Goal: Task Accomplishment & Management: Use online tool/utility

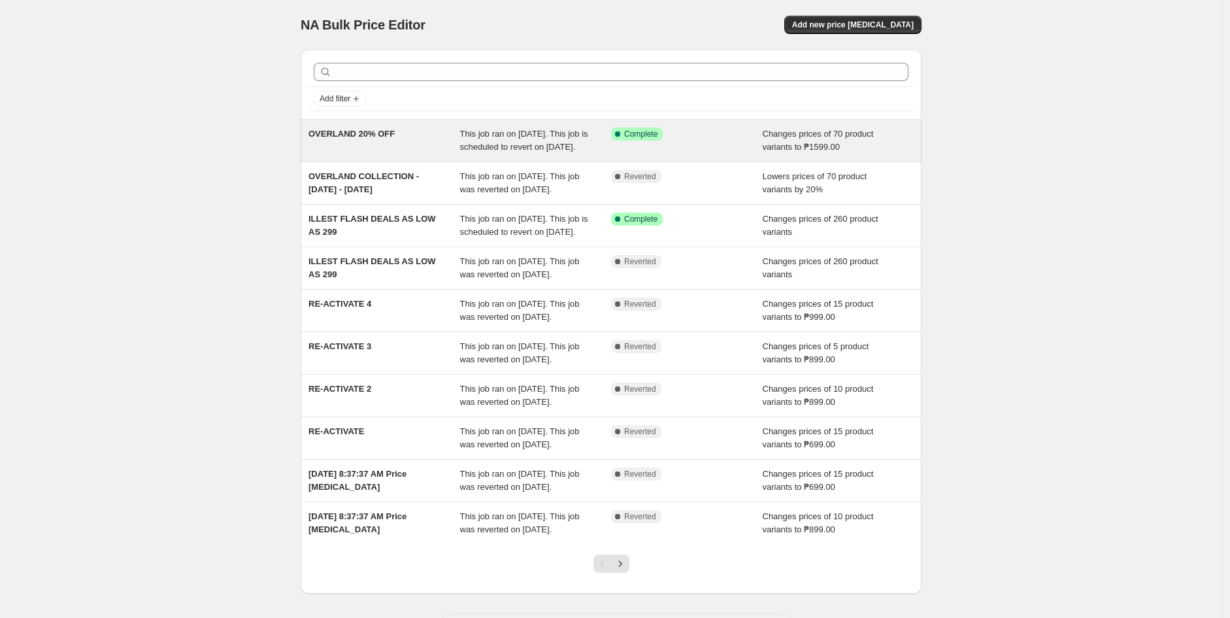
click at [416, 154] on div "OVERLAND 20% OFF" at bounding box center [384, 140] width 152 height 26
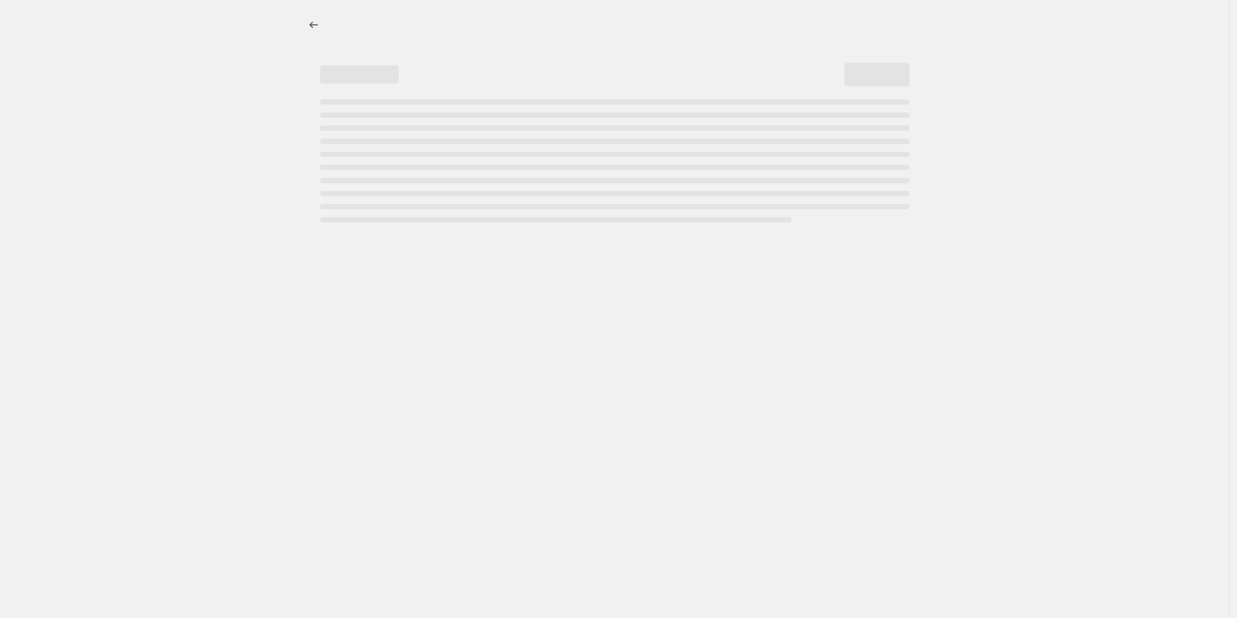
select select "no_change"
select select "collection"
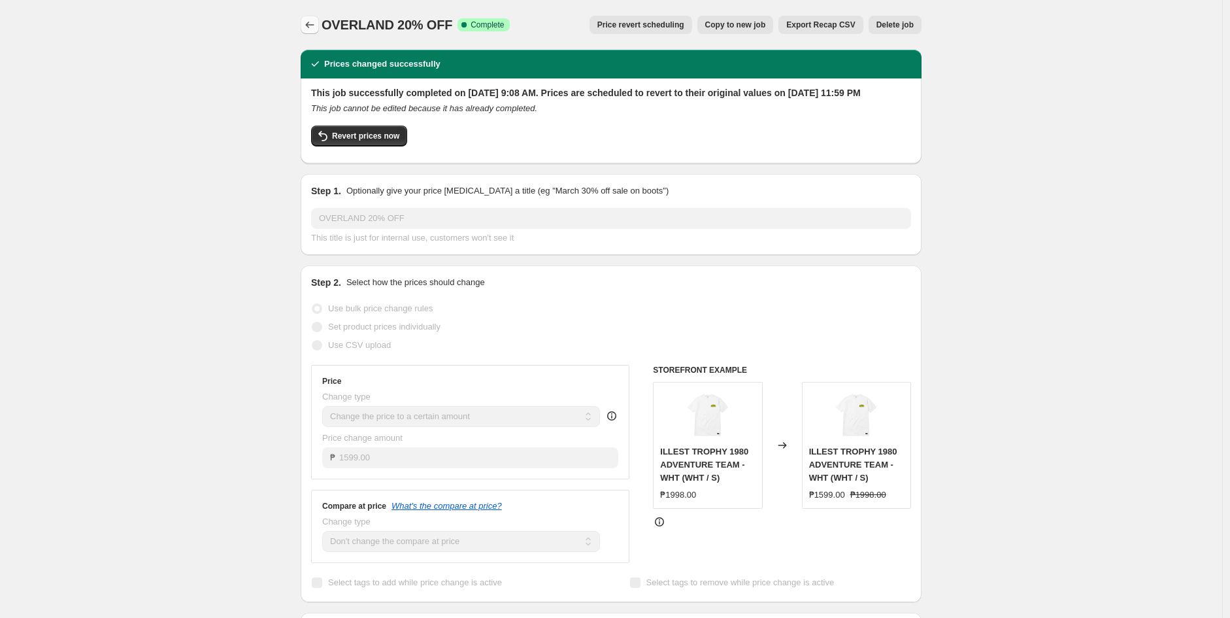
click at [312, 21] on icon "Price change jobs" at bounding box center [309, 24] width 13 height 13
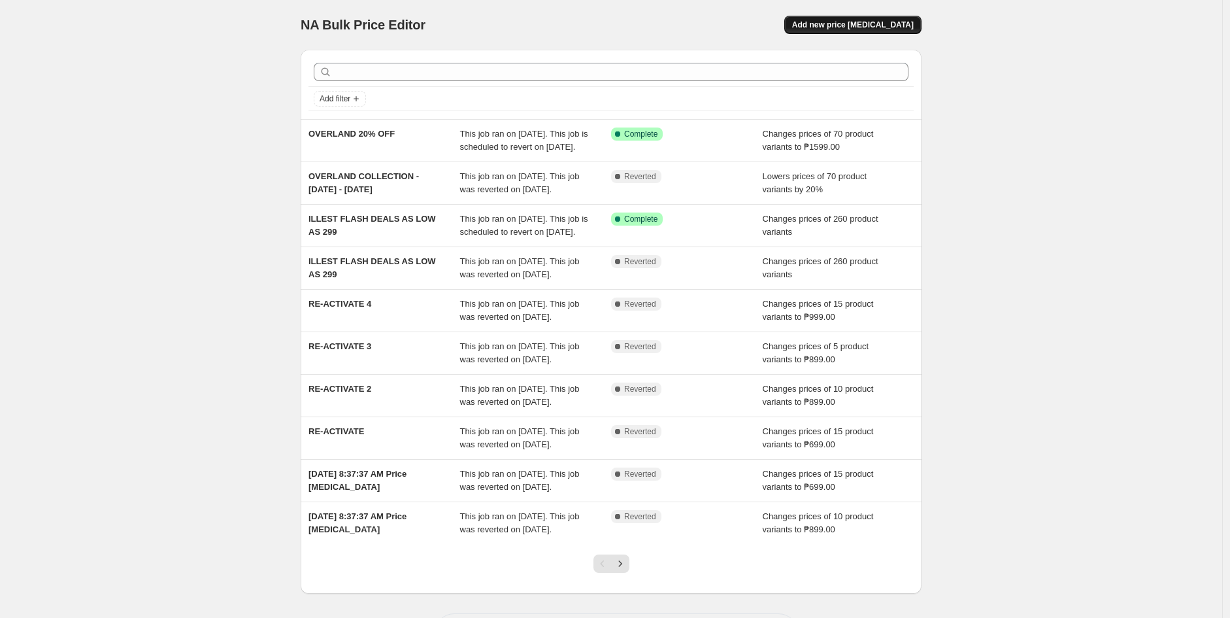
click at [880, 29] on span "Add new price [MEDICAL_DATA]" at bounding box center [853, 25] width 122 height 10
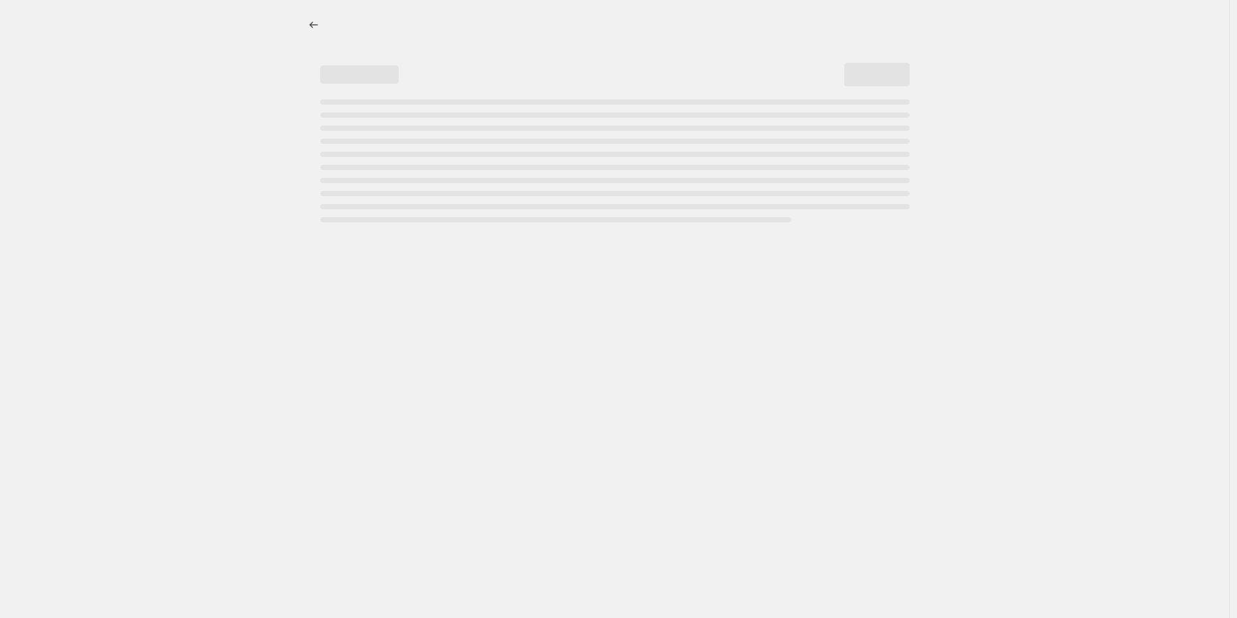
select select "percentage"
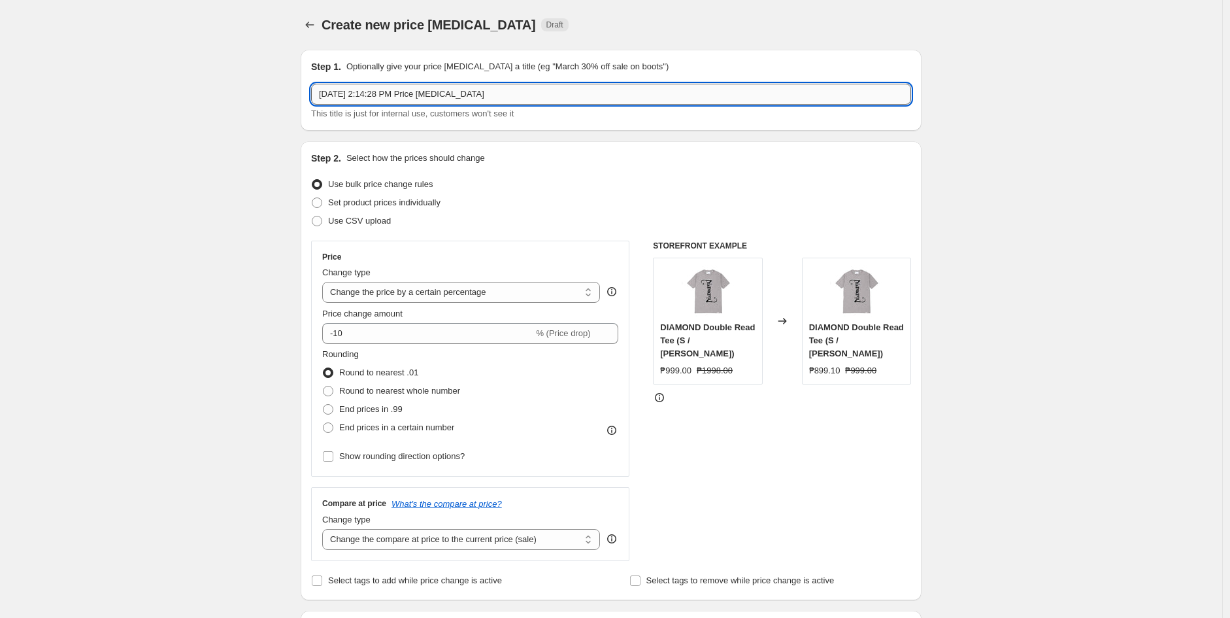
click at [563, 99] on input "[DATE] 2:14:28 PM Price [MEDICAL_DATA]" at bounding box center [611, 94] width 600 height 21
type input "r"
type input "O"
type input "20% ON ALL SELECTED PRODUCTS"
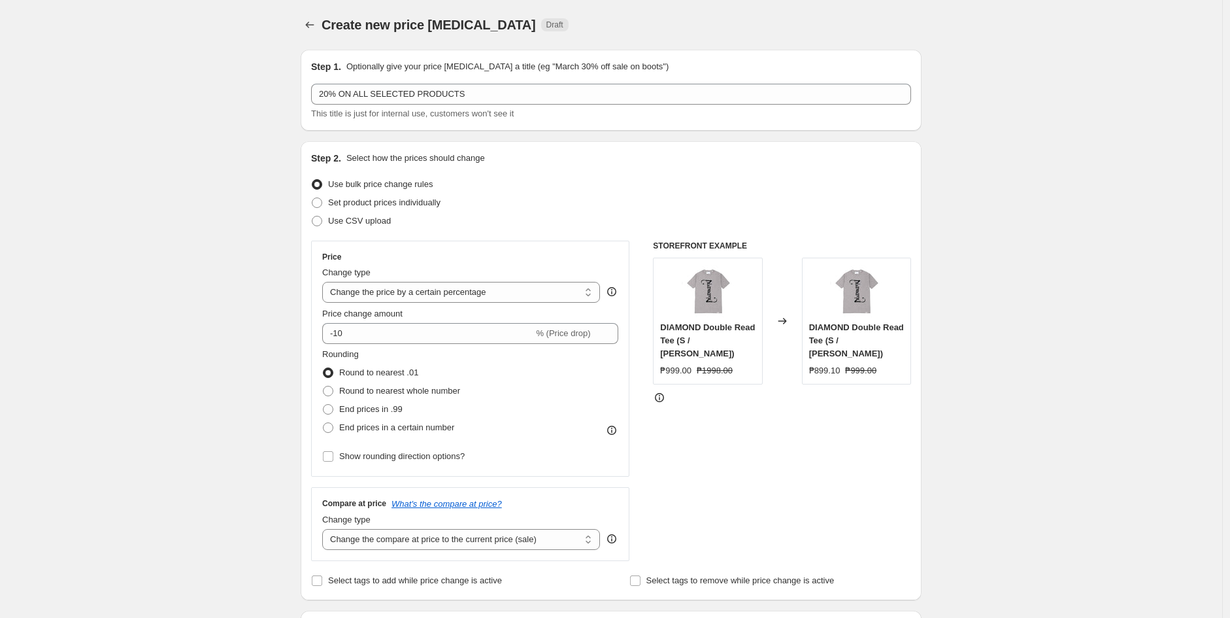
click at [305, 41] on div "Create new price [MEDICAL_DATA]. This page is ready Create new price [MEDICAL_D…" at bounding box center [611, 25] width 621 height 50
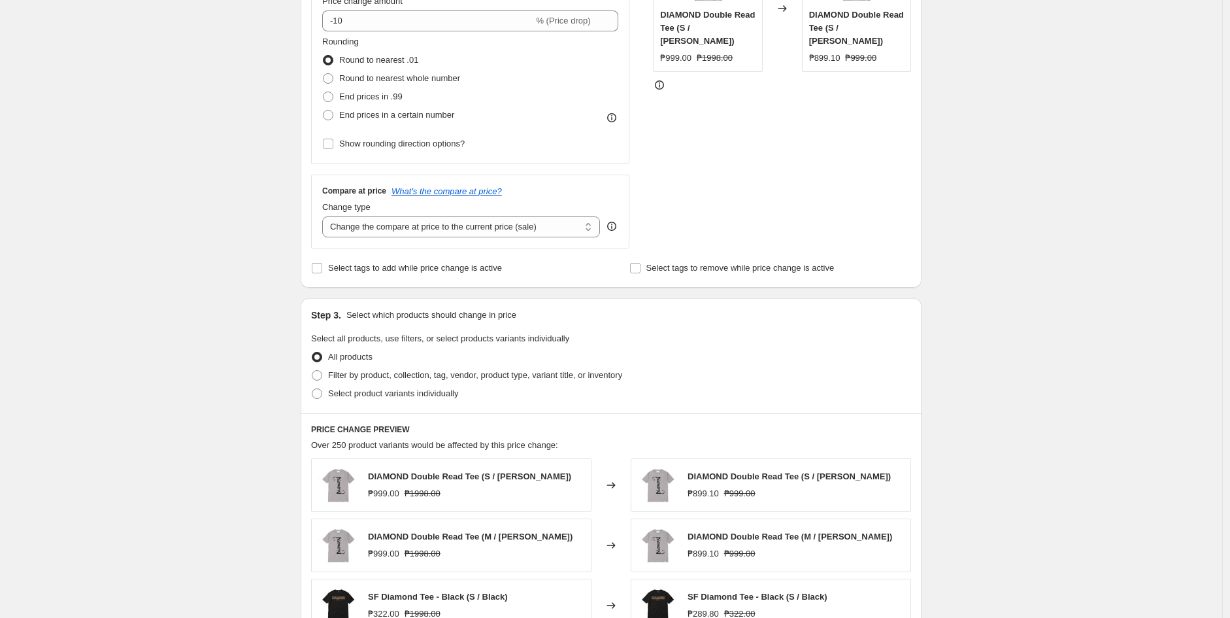
scroll to position [73, 0]
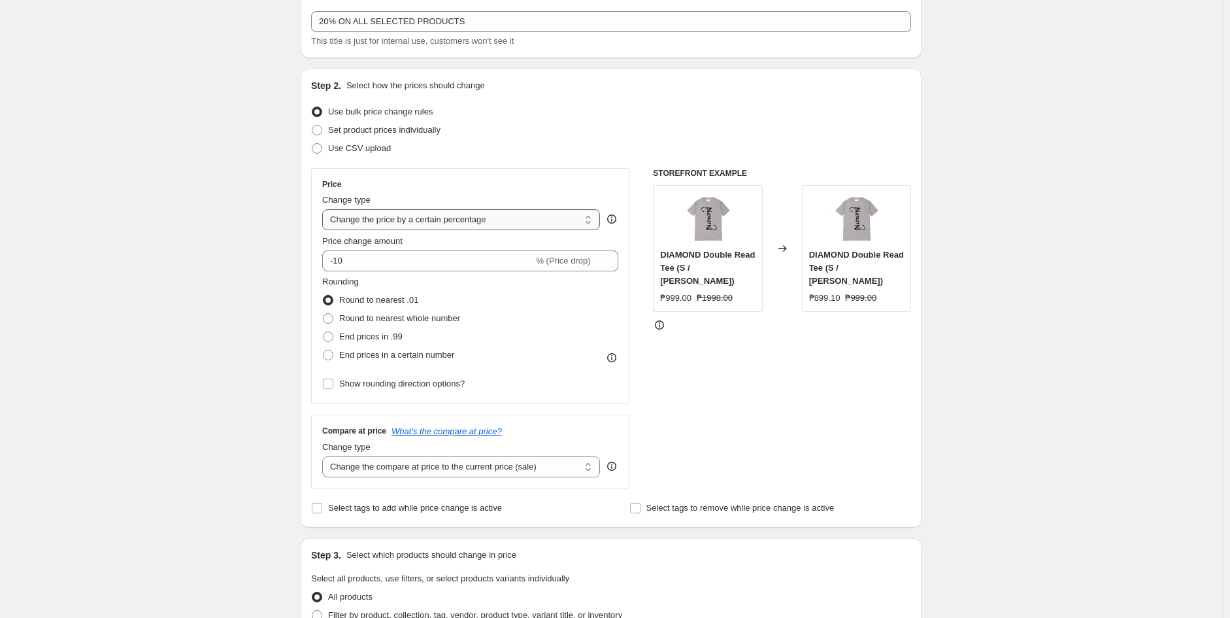
click at [445, 222] on select "Change the price to a certain amount Change the price by a certain amount Chang…" at bounding box center [461, 219] width 278 height 21
select select "to"
click at [325, 209] on select "Change the price to a certain amount Change the price by a certain amount Chang…" at bounding box center [461, 219] width 278 height 21
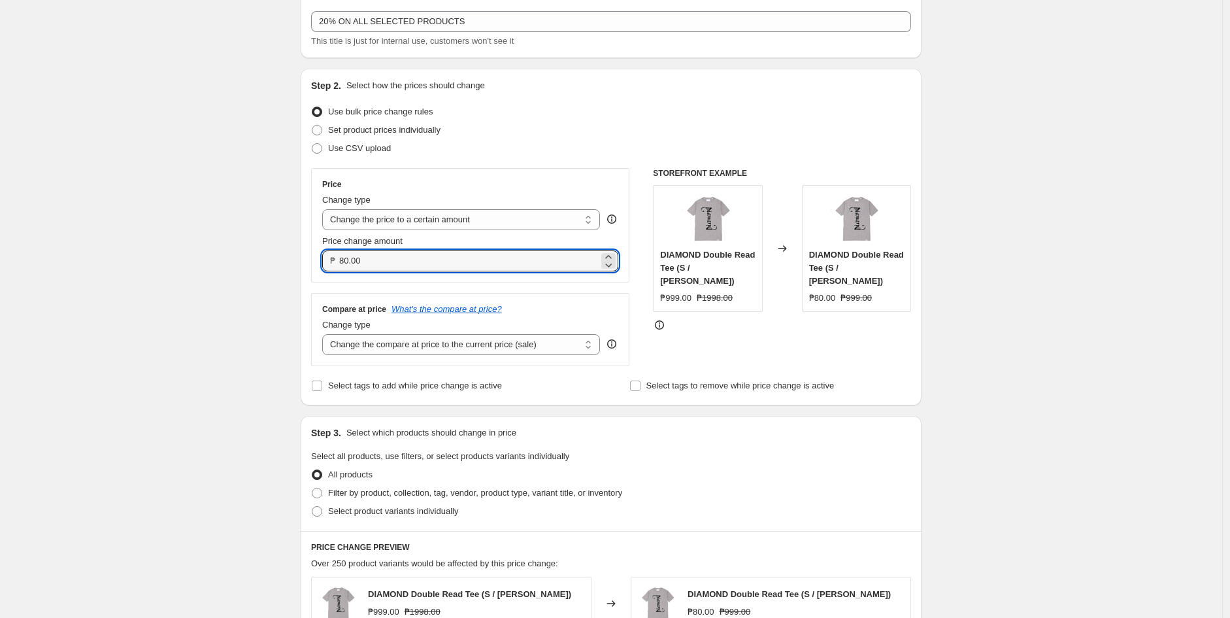
drag, startPoint x: 399, startPoint y: 261, endPoint x: 321, endPoint y: 259, distance: 78.4
click at [321, 259] on div "Price Change type Change the price to a certain amount Change the price by a ce…" at bounding box center [470, 225] width 318 height 114
type input "999.00"
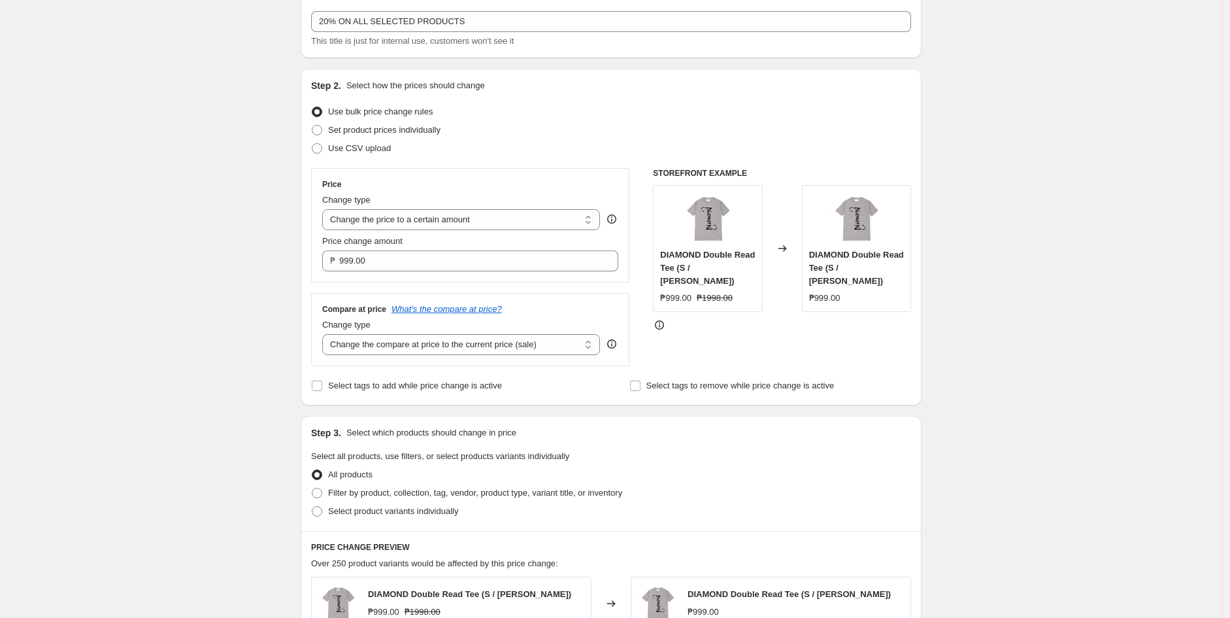
click at [318, 270] on div "Price Change type Change the price to a certain amount Change the price by a ce…" at bounding box center [470, 225] width 318 height 114
click at [436, 352] on select "Change the compare at price to the current price (sale) Change the compare at p…" at bounding box center [461, 344] width 278 height 21
select select "no_change"
click at [325, 335] on select "Change the compare at price to the current price (sale) Change the compare at p…" at bounding box center [461, 344] width 278 height 21
click at [417, 225] on select "Change the price to a certain amount Change the price by a certain amount Chang…" at bounding box center [461, 219] width 278 height 21
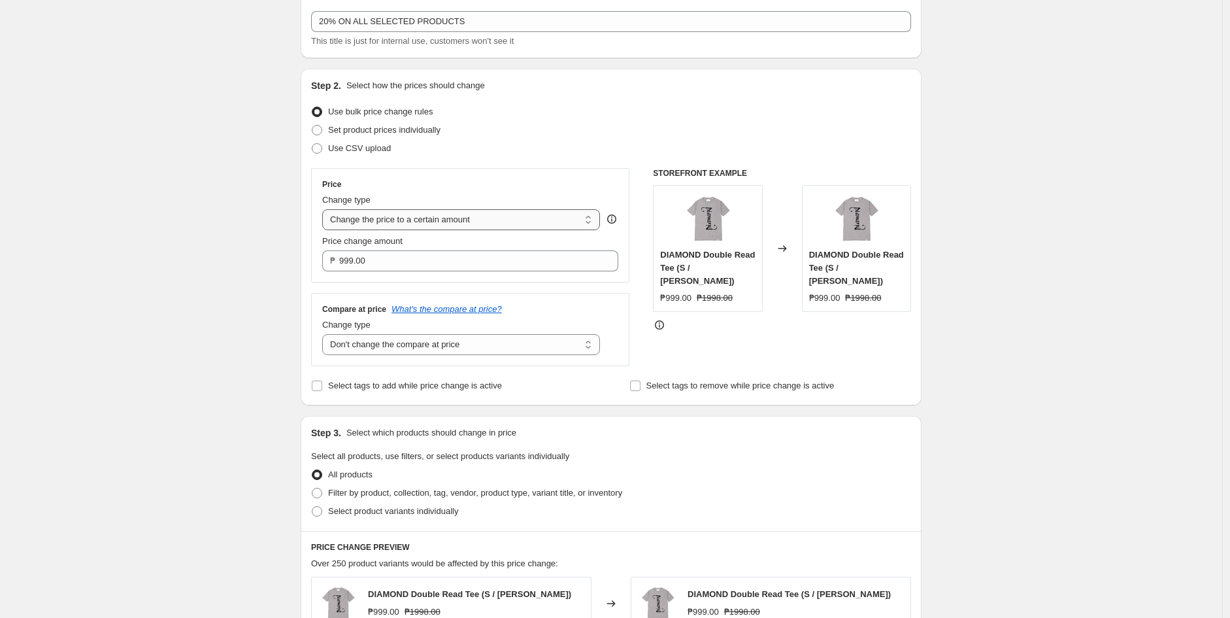
click at [420, 222] on select "Change the price to a certain amount Change the price by a certain amount Chang…" at bounding box center [461, 219] width 278 height 21
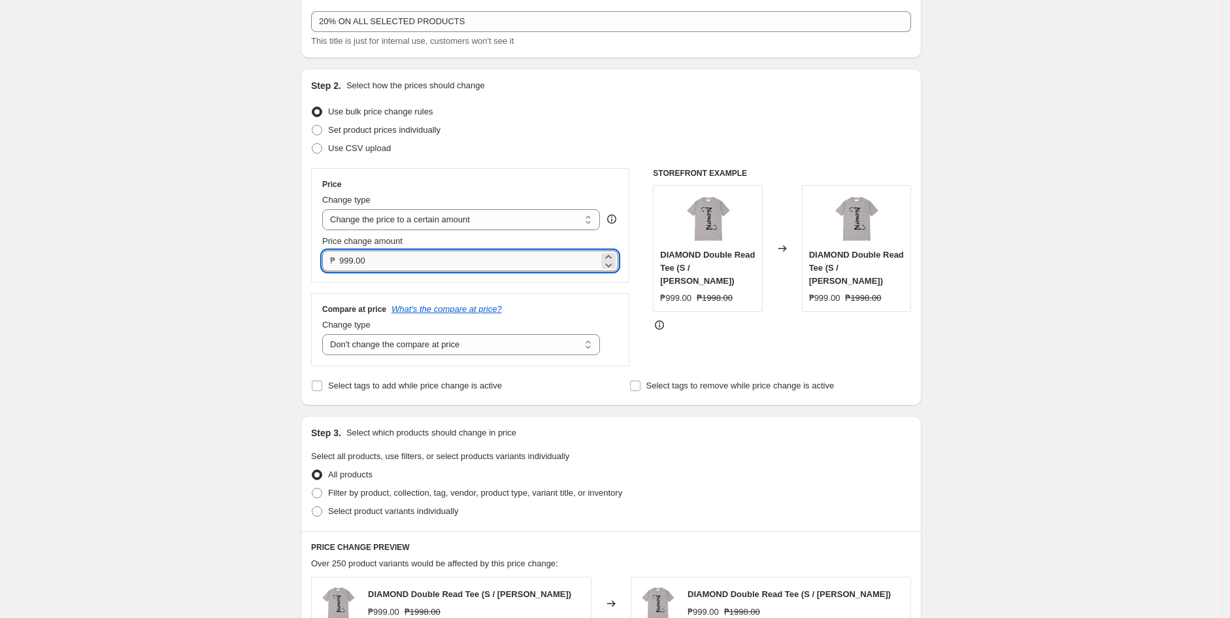
click at [387, 269] on input "999.00" at bounding box center [468, 260] width 259 height 21
click at [433, 250] on input "999.00" at bounding box center [468, 260] width 259 height 21
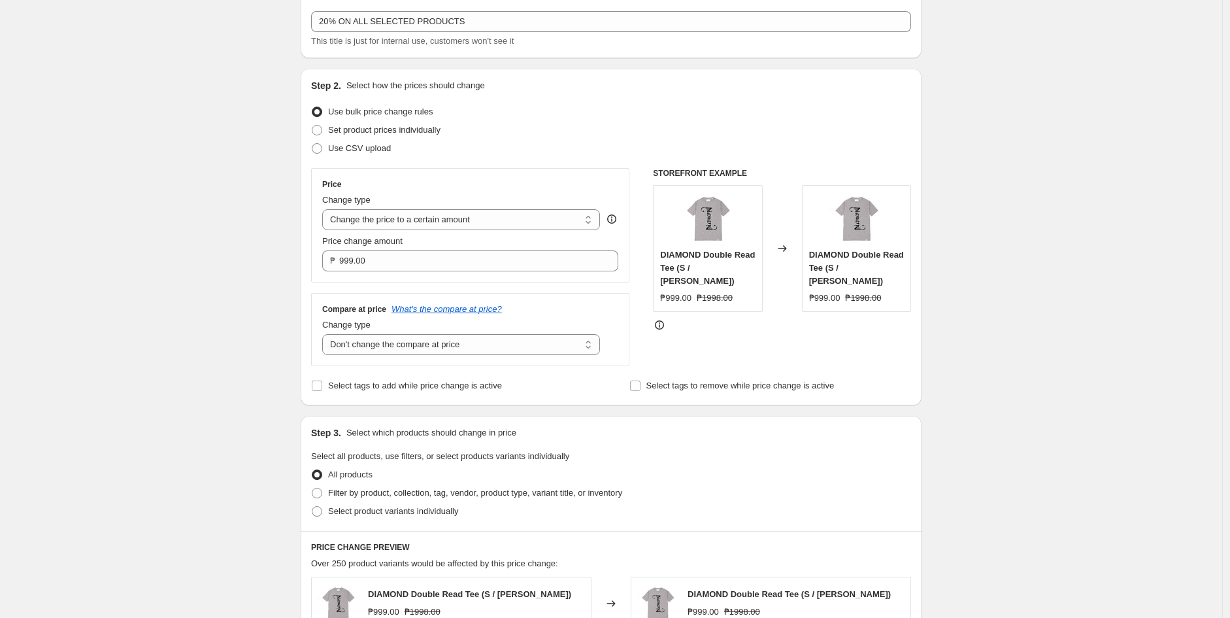
click at [428, 243] on div "Price change amount" at bounding box center [470, 241] width 296 height 13
click at [453, 221] on select "Change the price to a certain amount Change the price by a certain amount Chang…" at bounding box center [461, 219] width 278 height 21
select select "percentage"
click at [325, 209] on select "Change the price to a certain amount Change the price by a certain amount Chang…" at bounding box center [461, 219] width 278 height 21
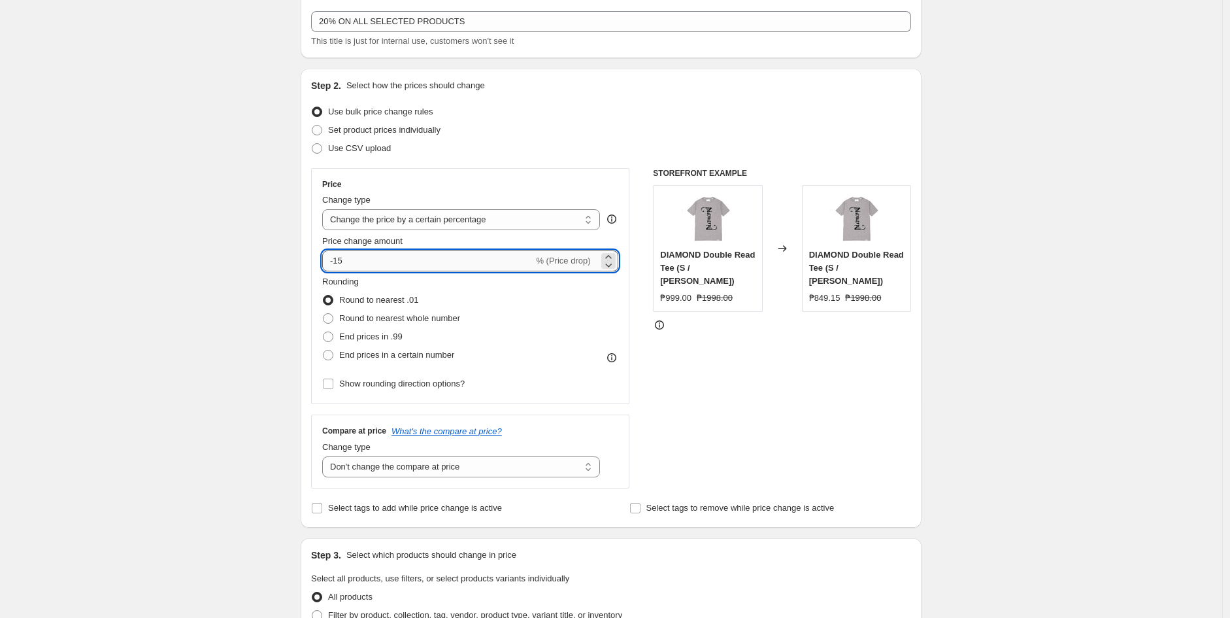
click at [396, 263] on input "-15" at bounding box center [427, 260] width 211 height 21
type input "-1"
type input "-20"
click at [565, 306] on div "Rounding Round to nearest .01 Round to nearest whole number End prices in .99 E…" at bounding box center [470, 319] width 296 height 89
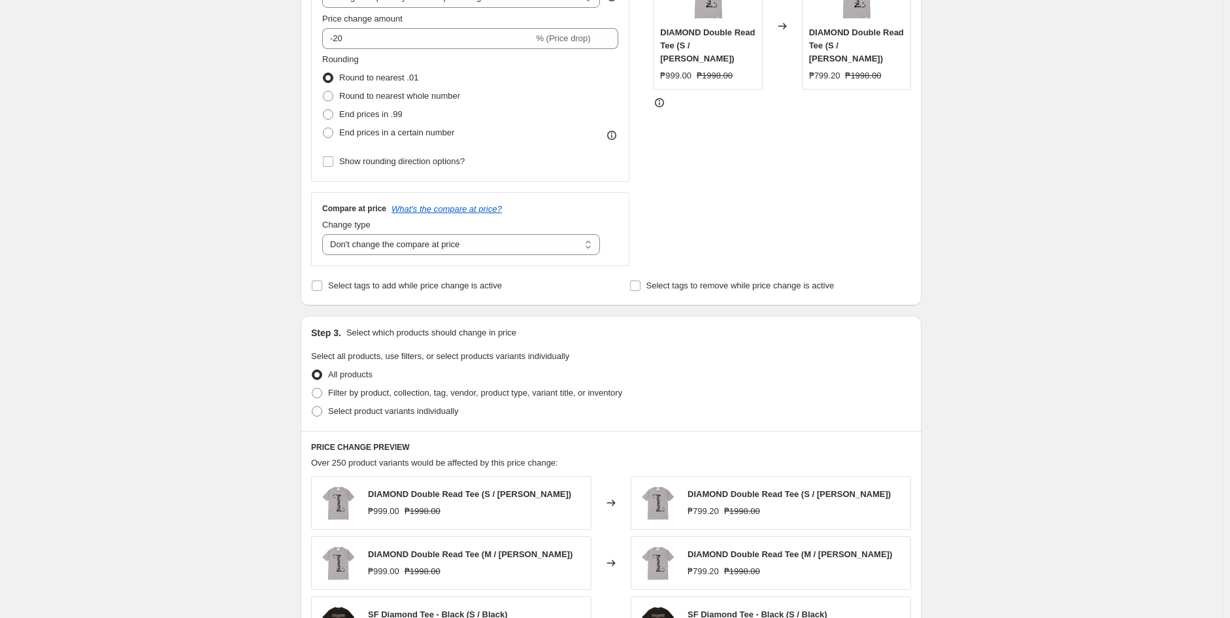
scroll to position [508, 0]
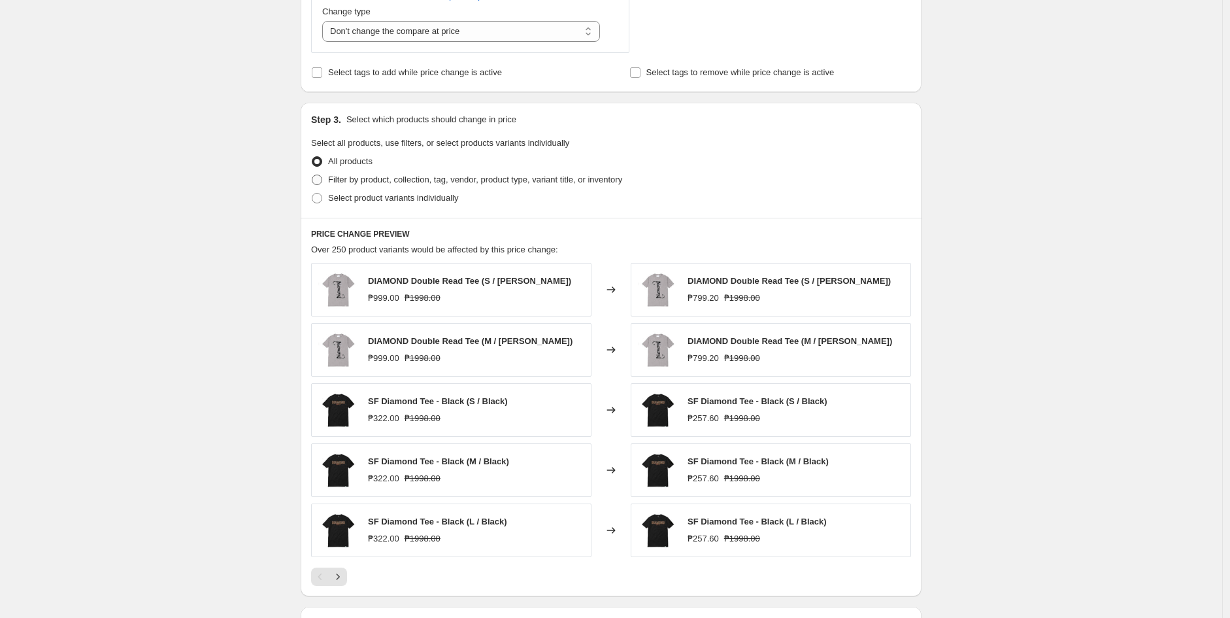
click at [345, 184] on span "Filter by product, collection, tag, vendor, product type, variant title, or inv…" at bounding box center [475, 179] width 294 height 10
click at [312, 175] on input "Filter by product, collection, tag, vendor, product type, variant title, or inv…" at bounding box center [312, 174] width 1 height 1
radio input "true"
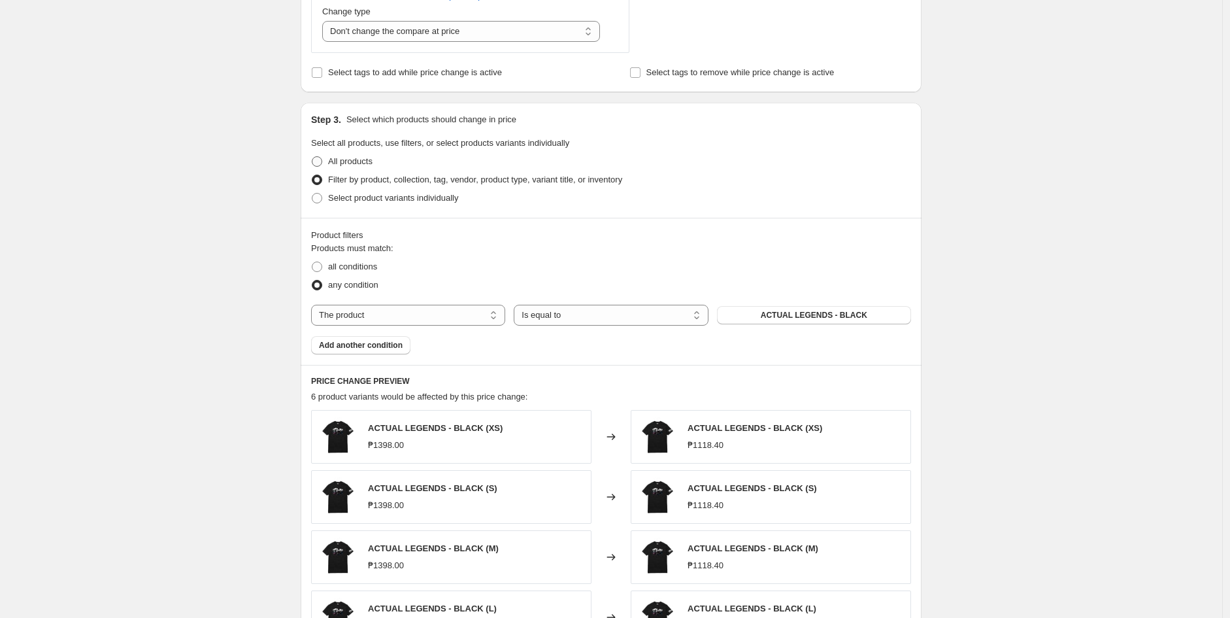
click at [364, 161] on span "All products" at bounding box center [350, 161] width 44 height 10
click at [312, 157] on input "All products" at bounding box center [312, 156] width 1 height 1
radio input "true"
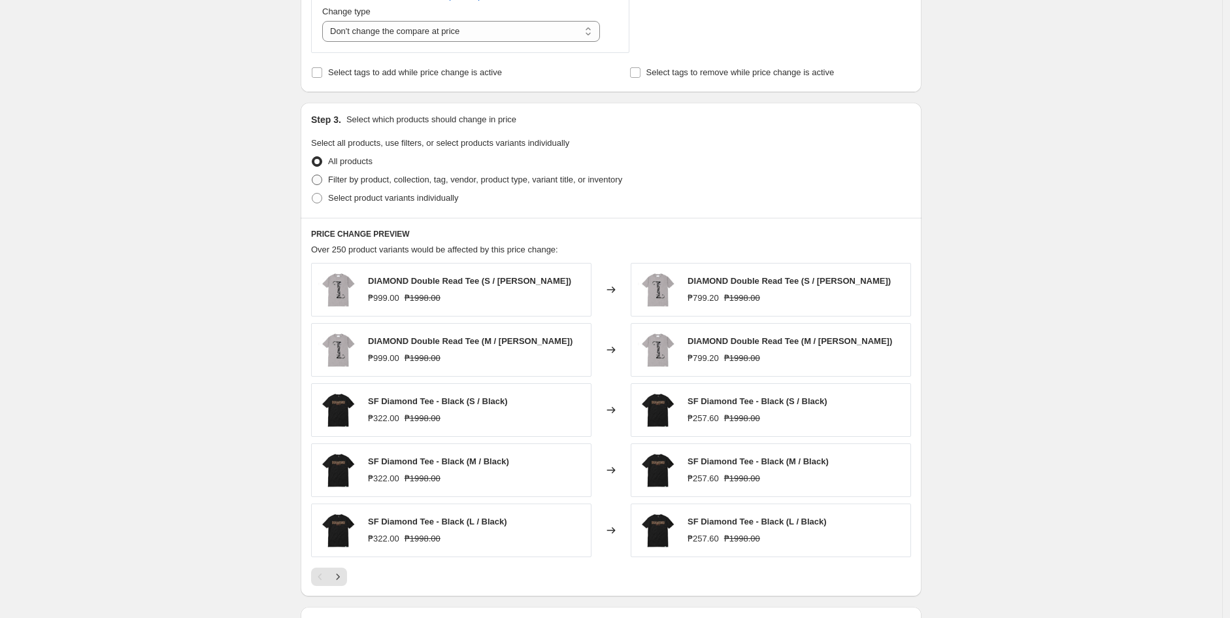
click at [395, 186] on label "Filter by product, collection, tag, vendor, product type, variant title, or inv…" at bounding box center [466, 180] width 311 height 18
click at [312, 175] on input "Filter by product, collection, tag, vendor, product type, variant title, or inv…" at bounding box center [312, 174] width 1 height 1
radio input "true"
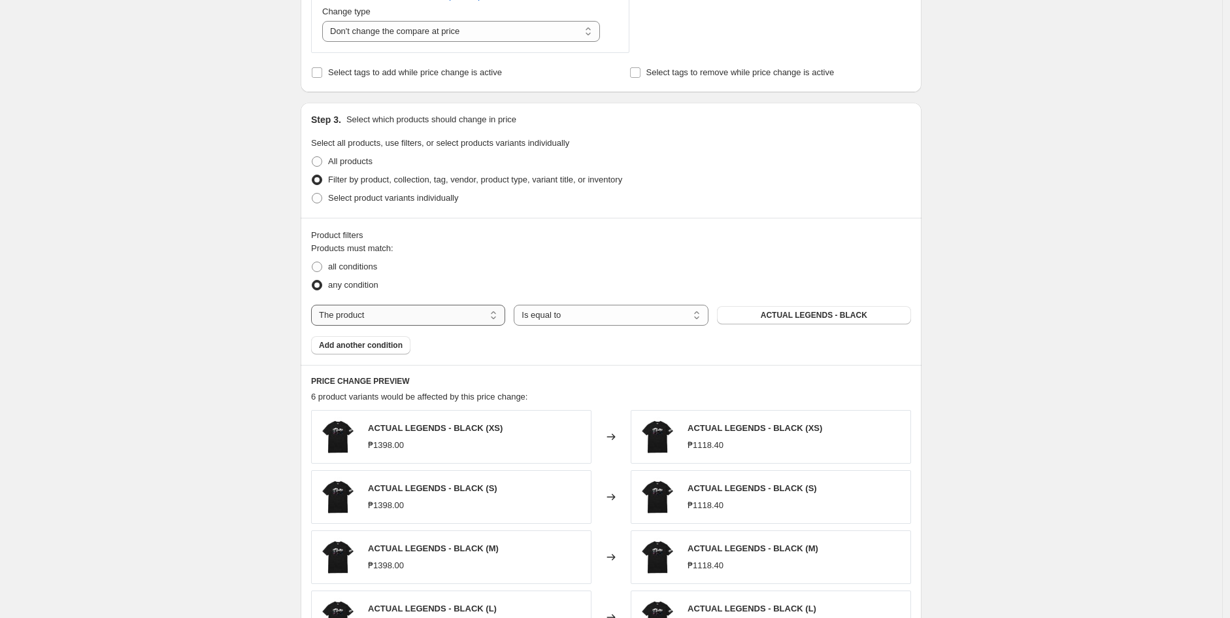
click at [438, 311] on select "The product The product's collection The product's tag The product's vendor The…" at bounding box center [408, 315] width 194 height 21
click at [497, 278] on div "any condition" at bounding box center [611, 285] width 600 height 18
click at [401, 321] on select "The product The product's collection The product's tag The product's vendor The…" at bounding box center [408, 315] width 194 height 21
click at [506, 285] on div "any condition" at bounding box center [611, 285] width 600 height 18
drag, startPoint x: 373, startPoint y: 316, endPoint x: 382, endPoint y: 316, distance: 8.5
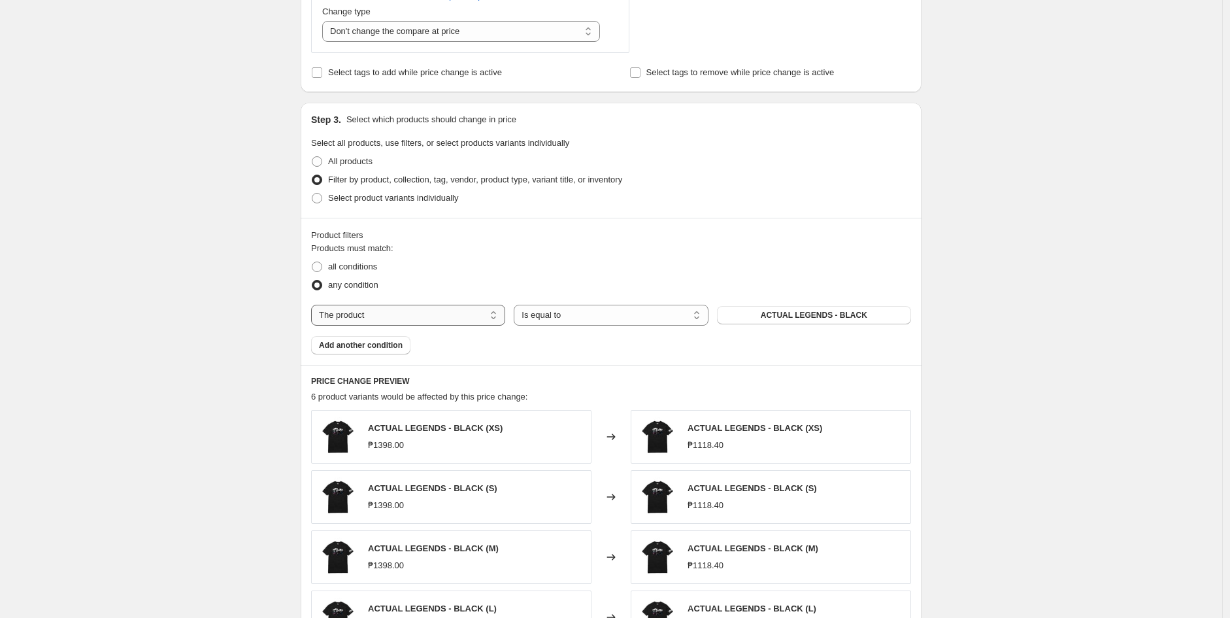
click at [373, 316] on select "The product The product's collection The product's tag The product's vendor The…" at bounding box center [408, 315] width 194 height 21
click at [314, 305] on select "The product The product's collection The product's tag The product's vendor The…" at bounding box center [408, 315] width 194 height 21
drag, startPoint x: 441, startPoint y: 310, endPoint x: 440, endPoint y: 321, distance: 11.8
click at [441, 310] on select "The product The product's collection The product's tag The product's vendor The…" at bounding box center [408, 315] width 194 height 21
select select "collection"
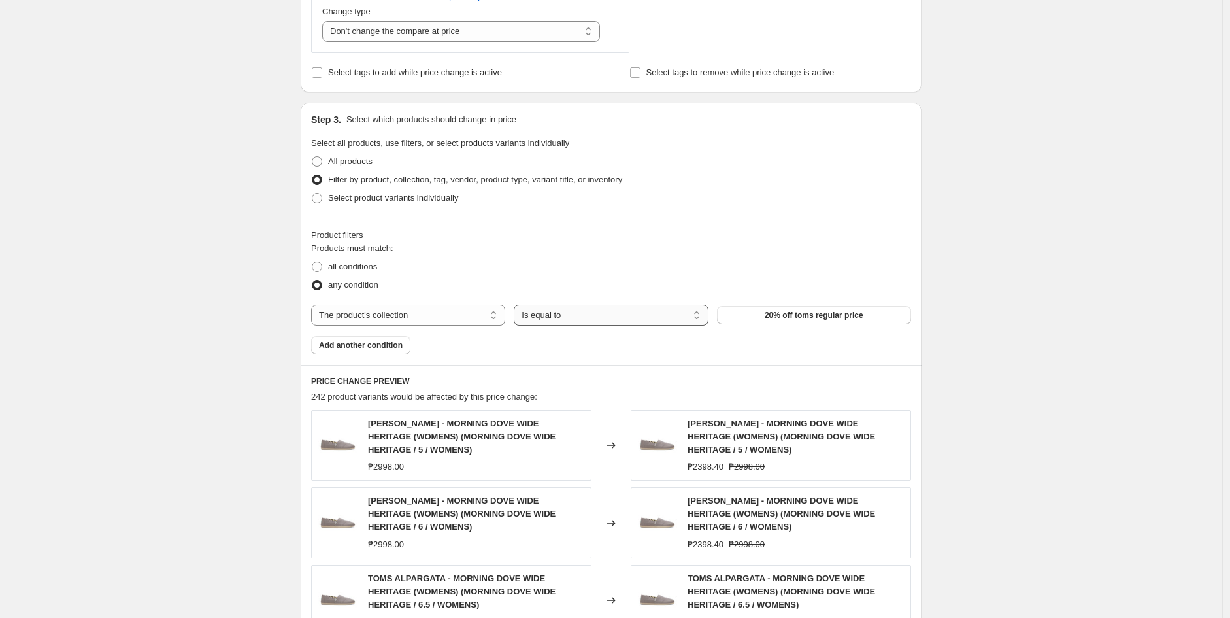
click at [557, 324] on select "Is equal to Is not equal to" at bounding box center [611, 315] width 194 height 21
click at [517, 305] on select "Is equal to Is not equal to" at bounding box center [611, 315] width 194 height 21
click at [789, 316] on span "20% off toms regular price" at bounding box center [814, 315] width 99 height 10
click at [749, 276] on div "any condition" at bounding box center [611, 285] width 600 height 18
click at [436, 323] on select "The product The product's collection The product's tag The product's vendor The…" at bounding box center [408, 315] width 194 height 21
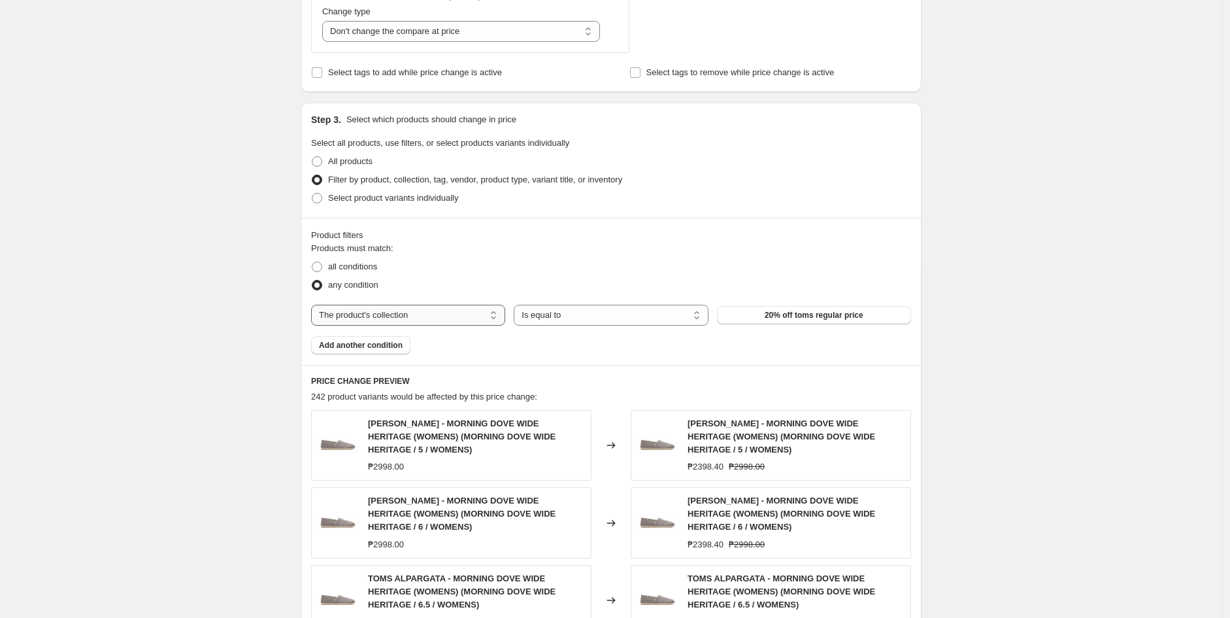
click at [314, 305] on select "The product The product's collection The product's tag The product's vendor The…" at bounding box center [408, 315] width 194 height 21
click at [577, 321] on select "Is equal to Is not equal to" at bounding box center [611, 315] width 194 height 21
click at [517, 305] on select "Is equal to Is not equal to" at bounding box center [611, 315] width 194 height 21
click at [760, 319] on button "20% off toms regular price" at bounding box center [814, 315] width 194 height 18
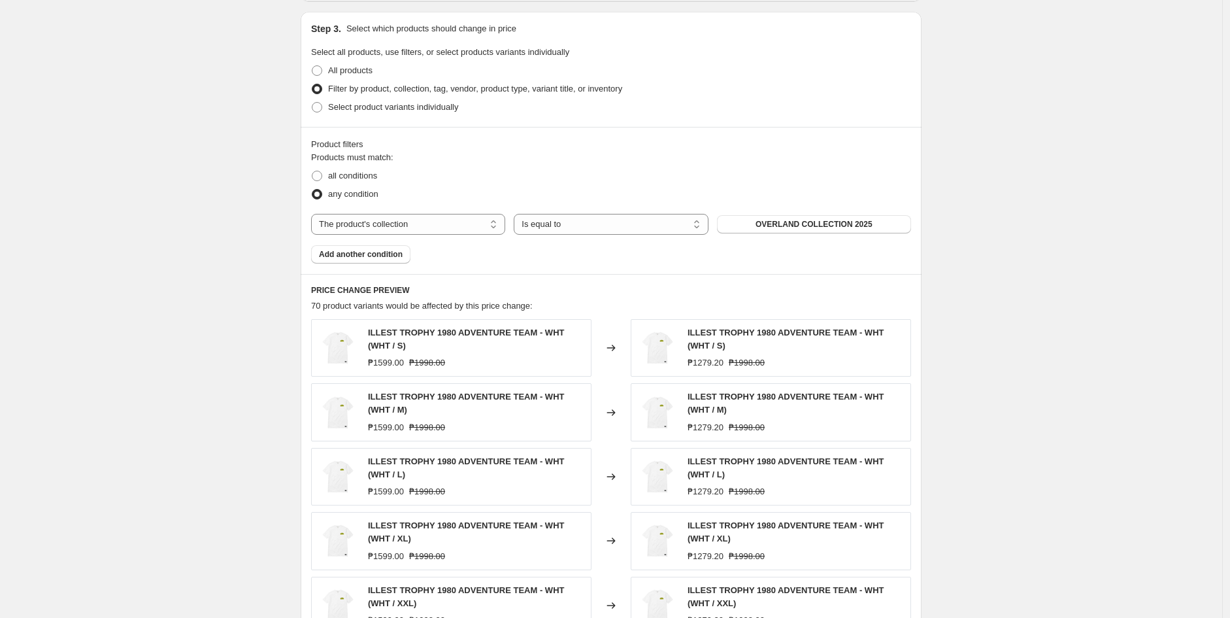
scroll to position [640, 0]
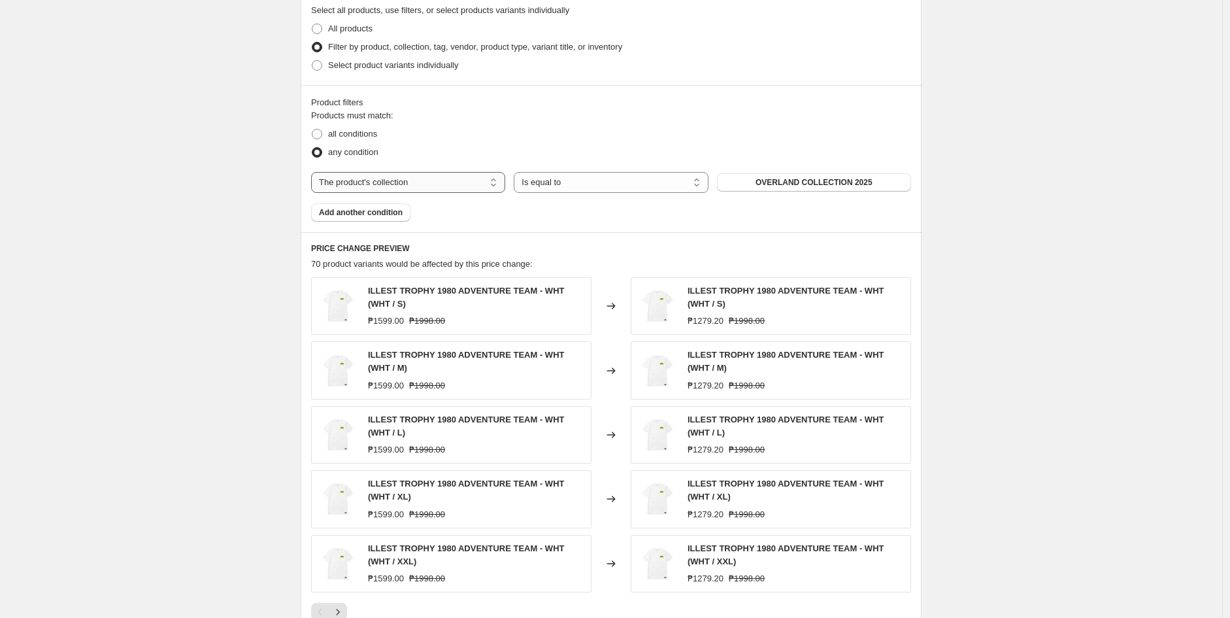
drag, startPoint x: 393, startPoint y: 175, endPoint x: 401, endPoint y: 173, distance: 8.1
click at [393, 175] on select "The product The product's collection The product's tag The product's vendor The…" at bounding box center [408, 182] width 194 height 21
click at [493, 145] on div "any condition" at bounding box center [611, 152] width 600 height 18
click at [436, 174] on select "The product The product's collection The product's tag The product's vendor The…" at bounding box center [408, 182] width 194 height 21
click at [314, 173] on select "The product The product's collection The product's tag The product's vendor The…" at bounding box center [408, 182] width 194 height 21
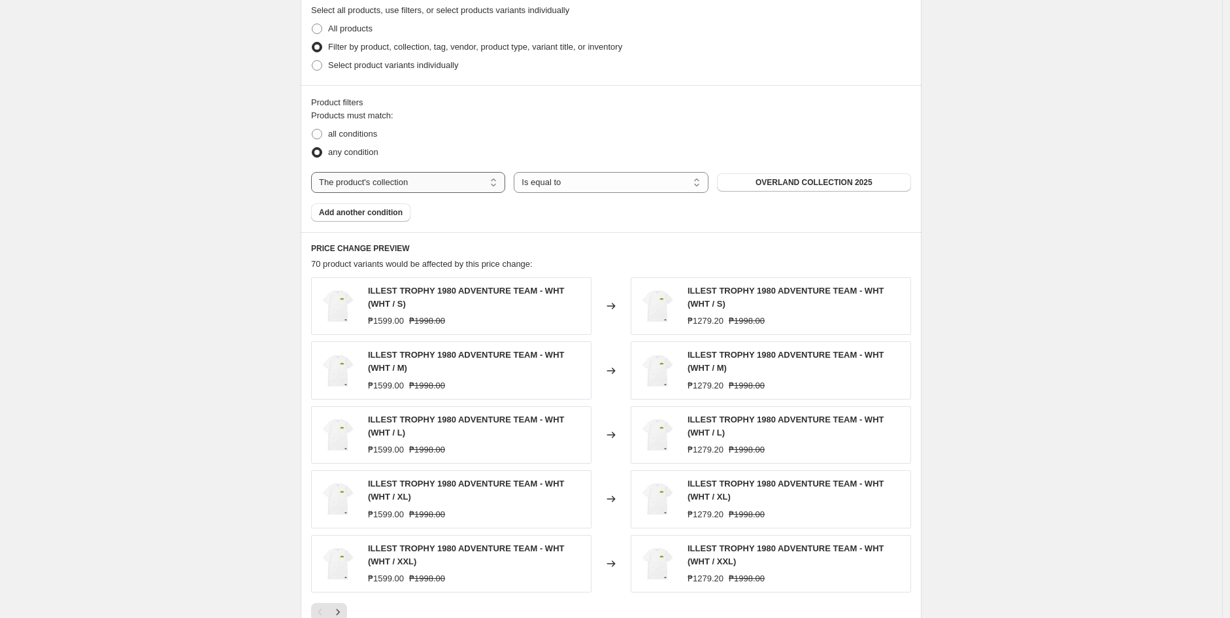
drag, startPoint x: 438, startPoint y: 191, endPoint x: 444, endPoint y: 189, distance: 7.0
click at [438, 191] on select "The product The product's collection The product's tag The product's vendor The…" at bounding box center [408, 182] width 194 height 21
click at [449, 186] on select "The product The product's collection The product's tag The product's vendor The…" at bounding box center [408, 182] width 194 height 21
click at [412, 216] on div "Products must match: all conditions any condition The product The product's col…" at bounding box center [611, 165] width 600 height 112
click at [425, 184] on select "The product The product's collection The product's tag The product's vendor The…" at bounding box center [408, 182] width 194 height 21
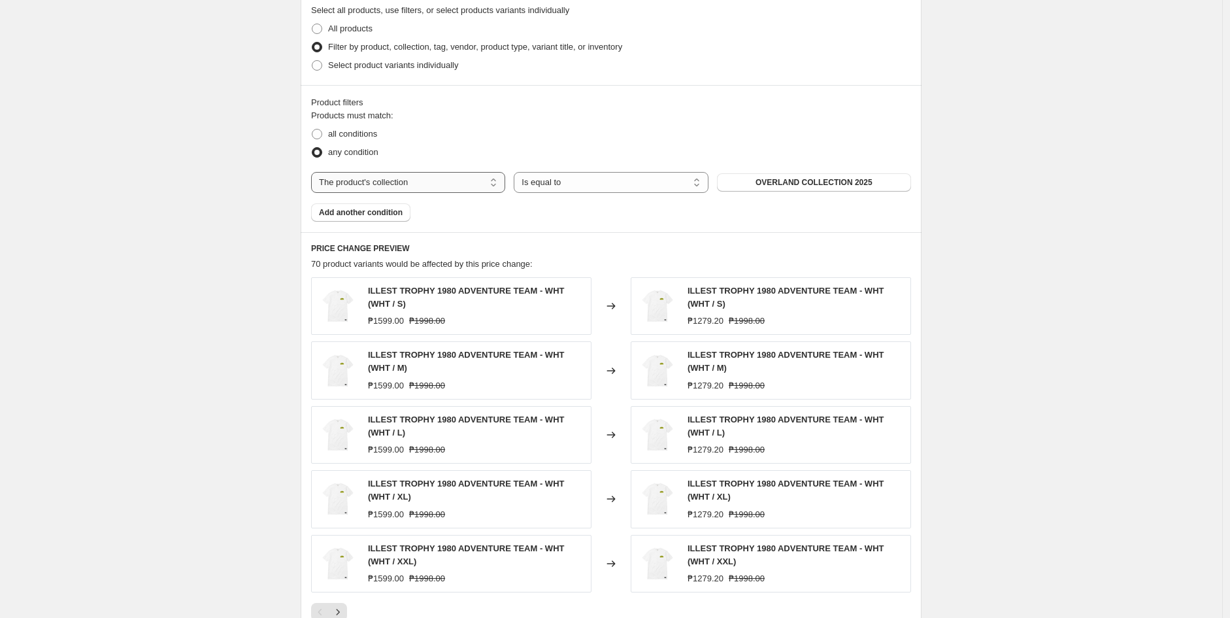
click at [314, 173] on select "The product The product's collection The product's tag The product's vendor The…" at bounding box center [408, 182] width 194 height 21
click at [542, 154] on div "any condition" at bounding box center [611, 152] width 600 height 18
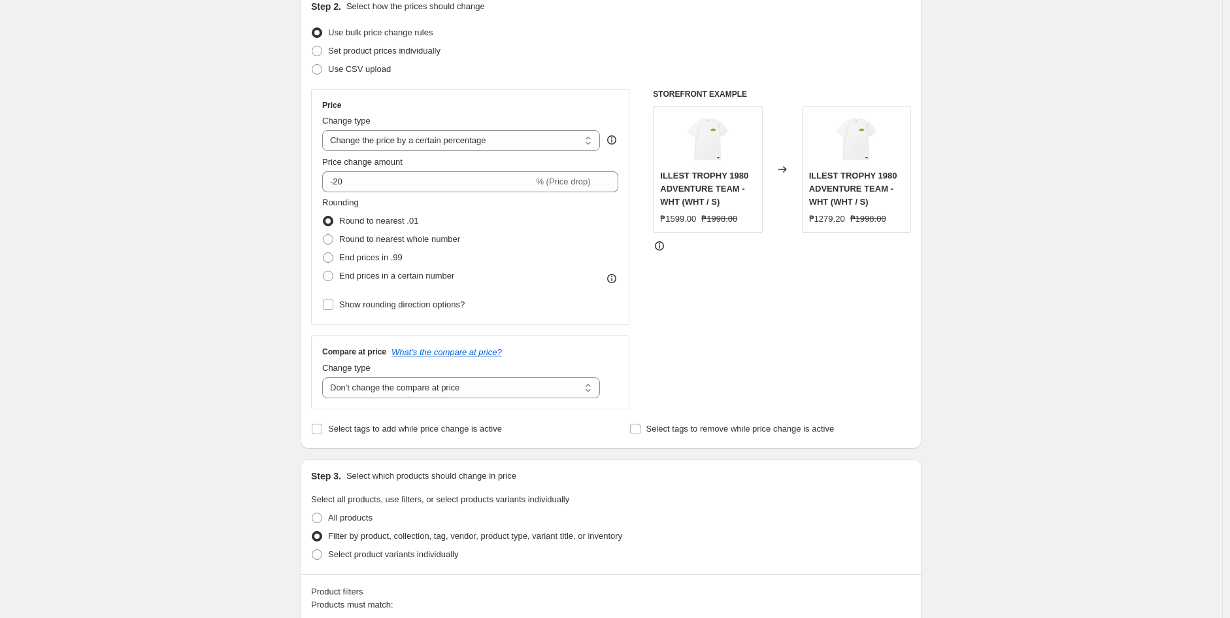
scroll to position [0, 0]
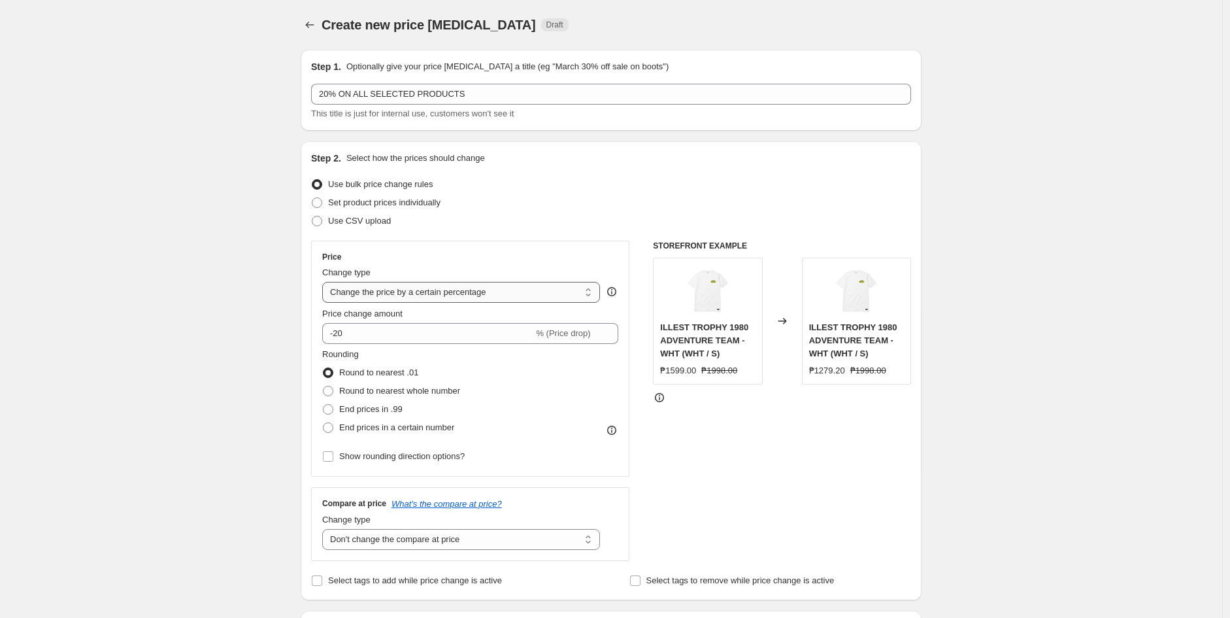
click at [388, 295] on select "Change the price to a certain amount Change the price by a certain amount Chang…" at bounding box center [461, 292] width 278 height 21
click at [436, 270] on div "Change type" at bounding box center [461, 272] width 278 height 13
click at [393, 298] on select "Change the price to a certain amount Change the price by a certain amount Chang…" at bounding box center [461, 292] width 278 height 21
select select "to"
click at [325, 282] on select "Change the price to a certain amount Change the price by a certain amount Chang…" at bounding box center [461, 292] width 278 height 21
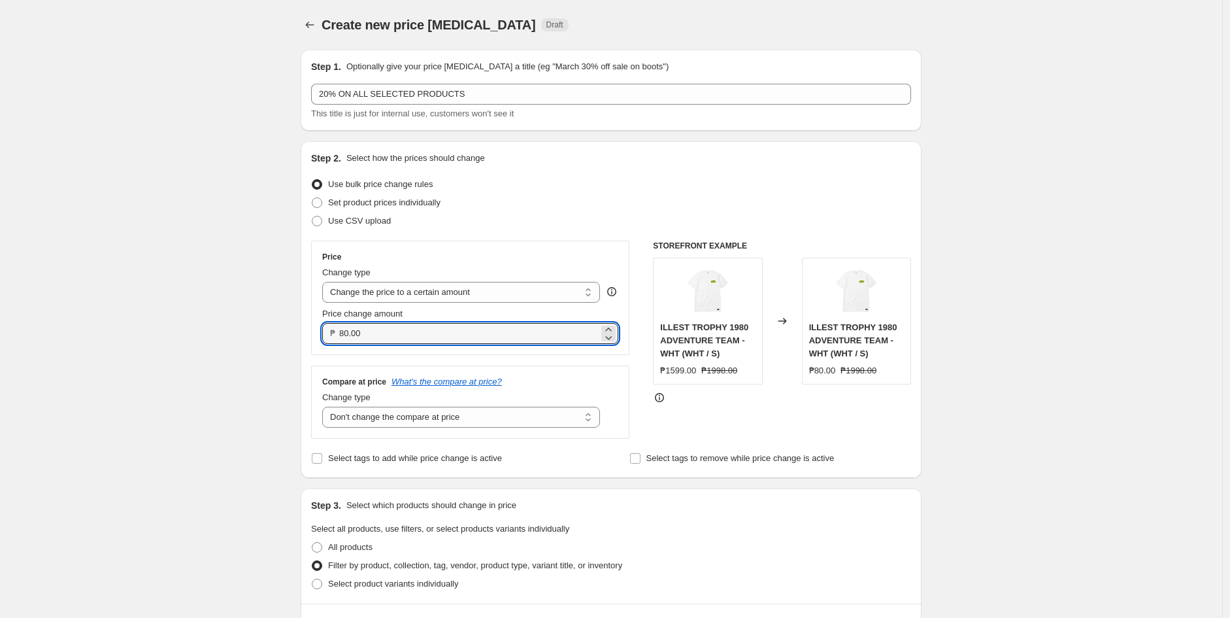
drag, startPoint x: 386, startPoint y: 330, endPoint x: 281, endPoint y: 331, distance: 105.2
type input "399.00"
click at [657, 405] on div "STOREFRONT EXAMPLE ILLEST TROPHY 1980 ADVENTURE TEAM - WHT (WHT / S) ₱1599.00 ₱…" at bounding box center [782, 339] width 258 height 198
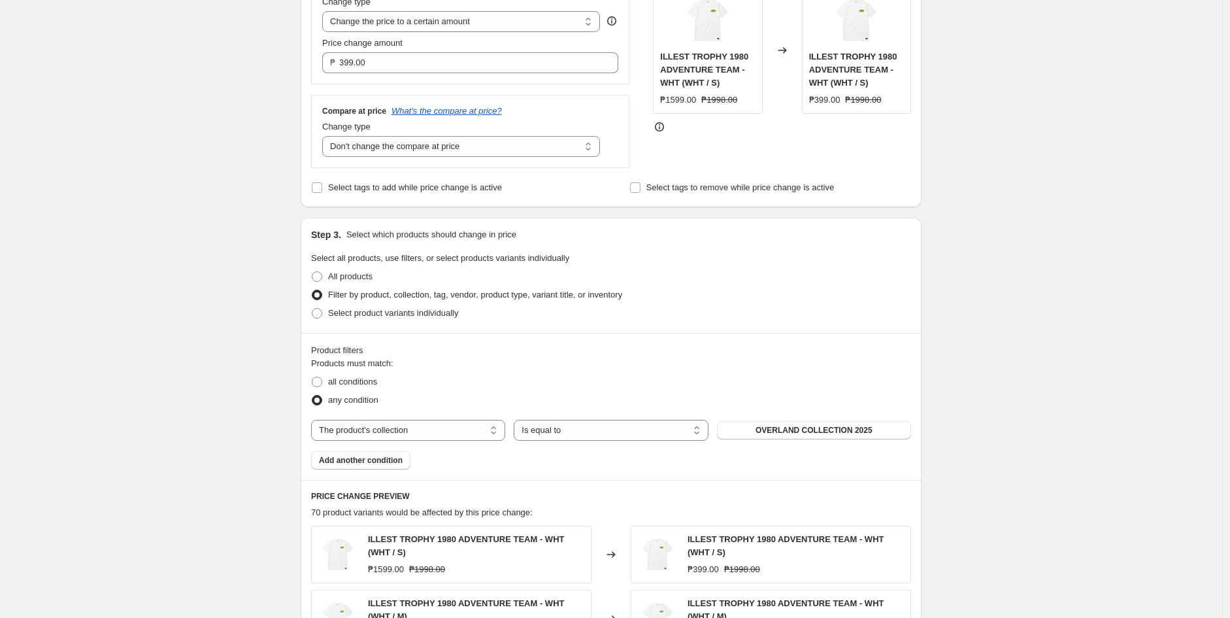
scroll to position [290, 0]
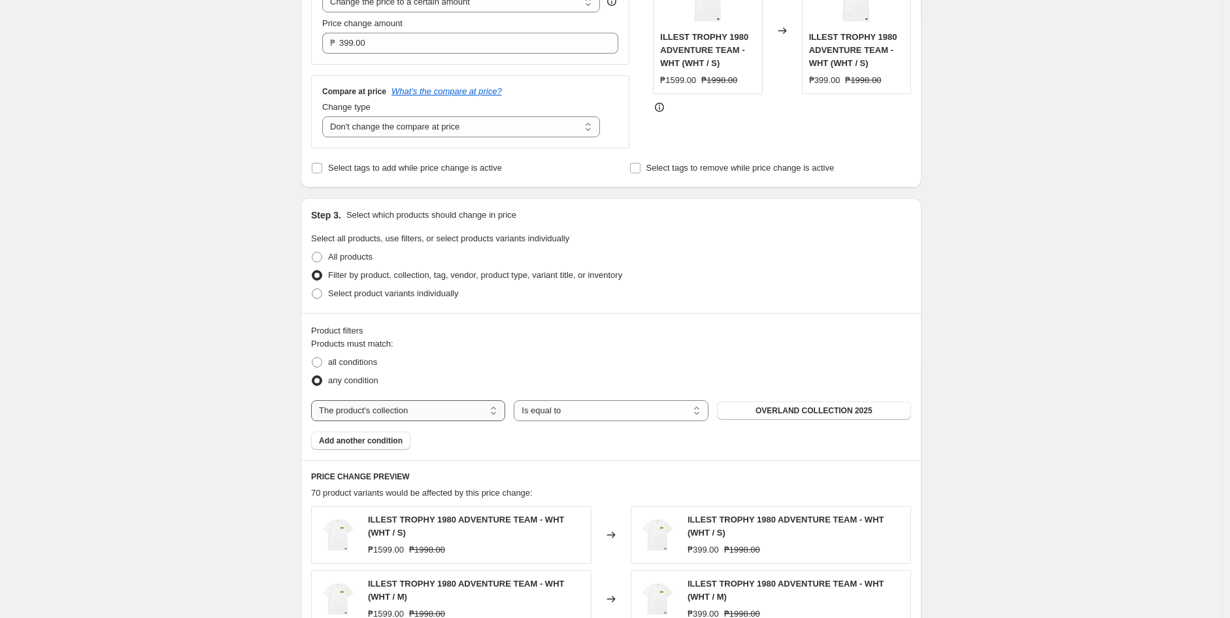
click at [371, 413] on select "The product The product's collection The product's tag The product's vendor The…" at bounding box center [408, 410] width 194 height 21
click at [314, 401] on select "The product The product's collection The product's tag The product's vendor The…" at bounding box center [408, 410] width 194 height 21
click at [576, 418] on select "Is equal to Is not equal to" at bounding box center [611, 410] width 194 height 21
click at [517, 401] on select "Is equal to Is not equal to" at bounding box center [611, 410] width 194 height 21
click at [738, 420] on button "OVERLAND COLLECTION 2025" at bounding box center [814, 410] width 194 height 18
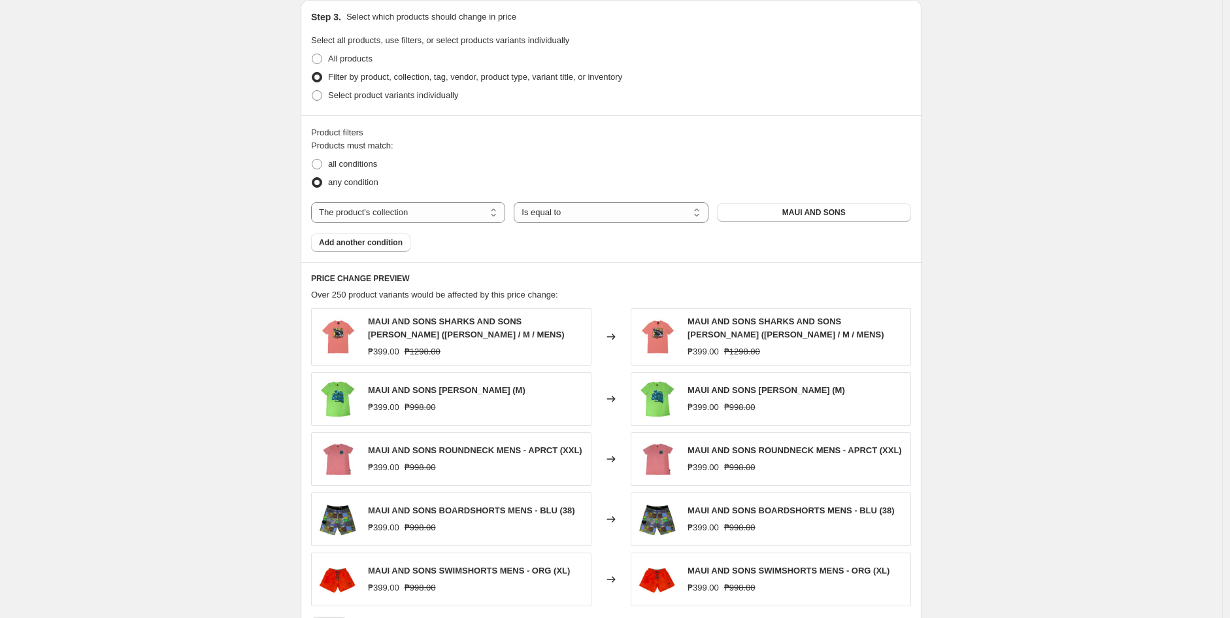
scroll to position [719, 0]
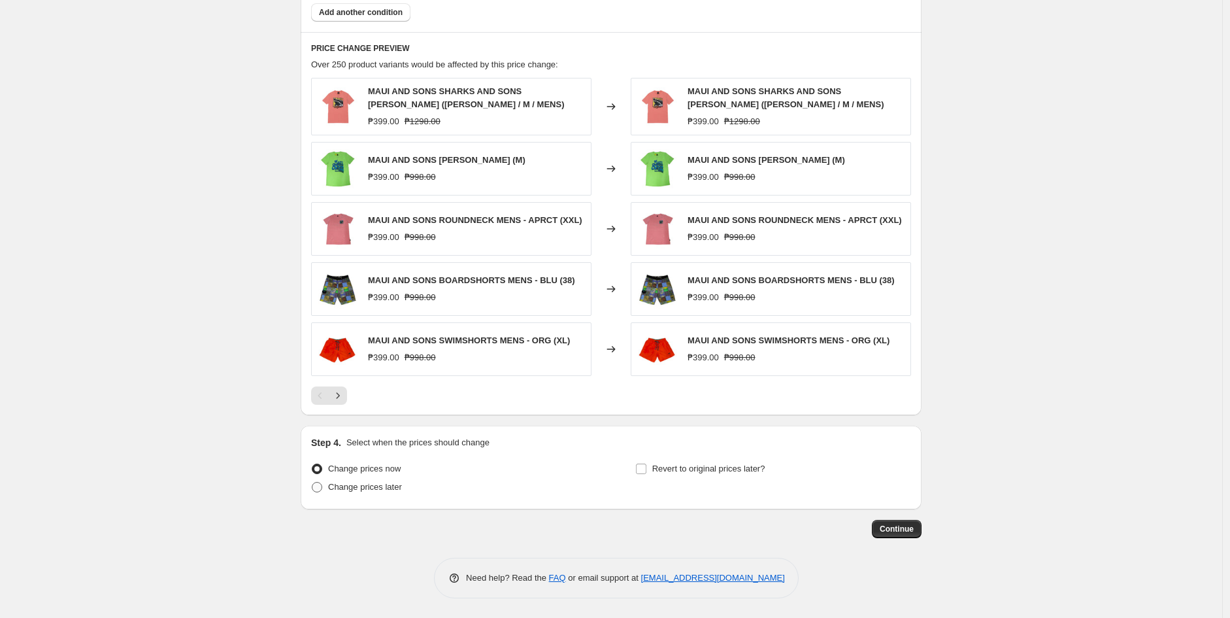
click at [367, 487] on span "Change prices later" at bounding box center [365, 487] width 74 height 10
click at [312, 482] on input "Change prices later" at bounding box center [312, 482] width 1 height 1
radio input "true"
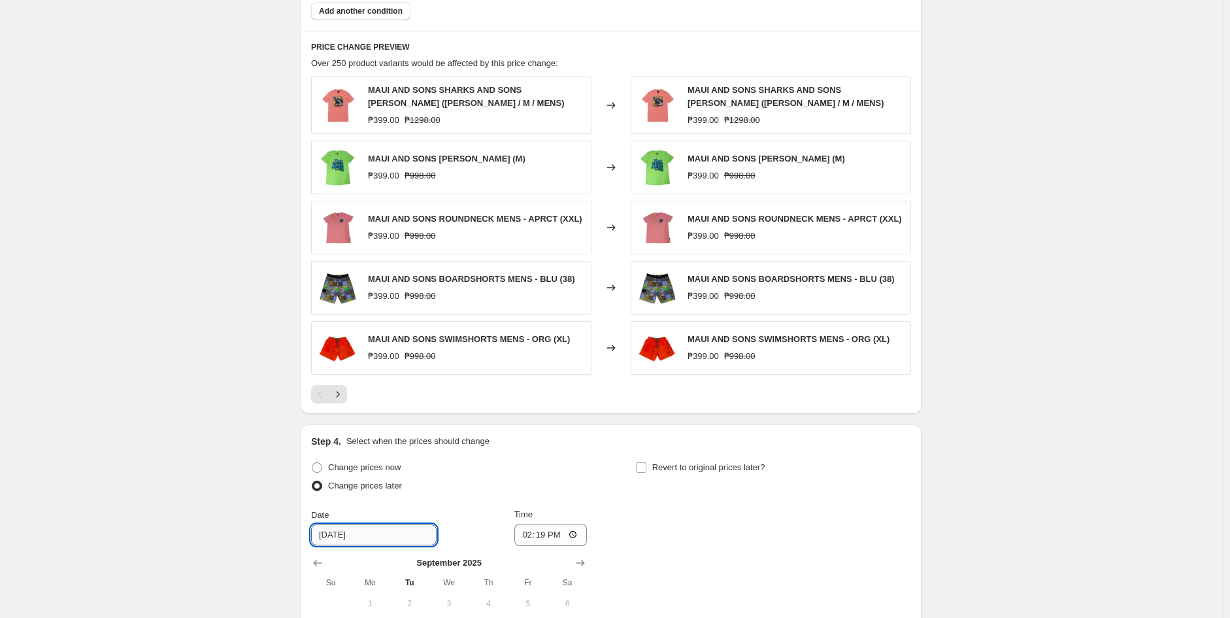
click at [388, 541] on input "[DATE]" at bounding box center [373, 534] width 125 height 21
click at [387, 542] on input "Date" at bounding box center [373, 534] width 125 height 21
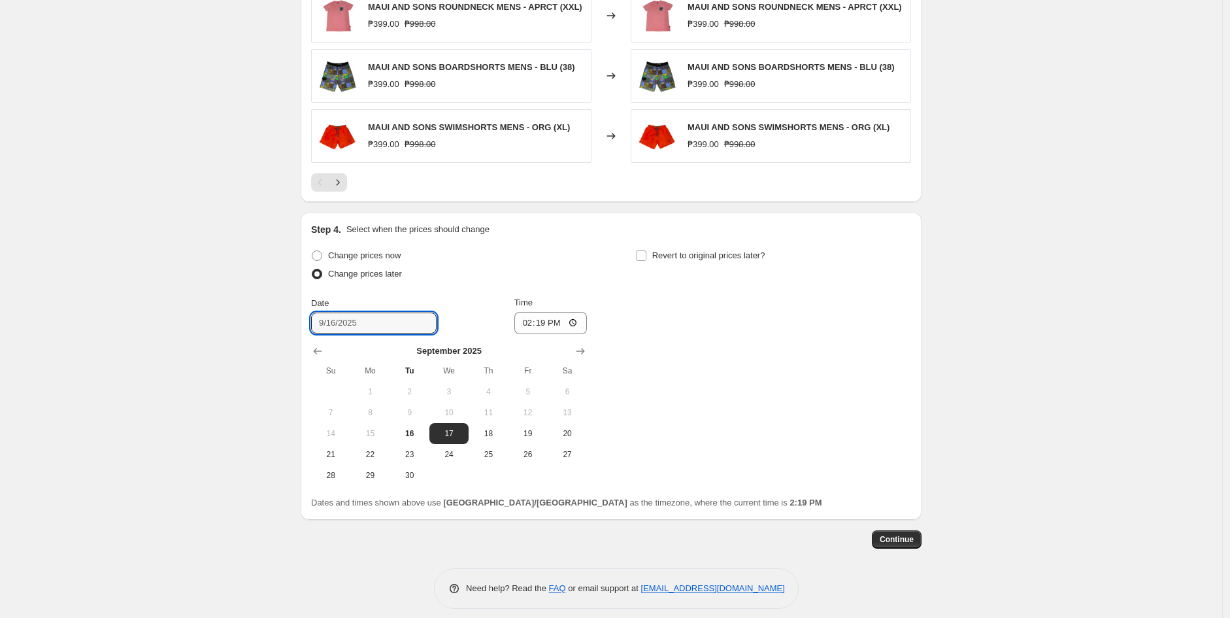
scroll to position [937, 0]
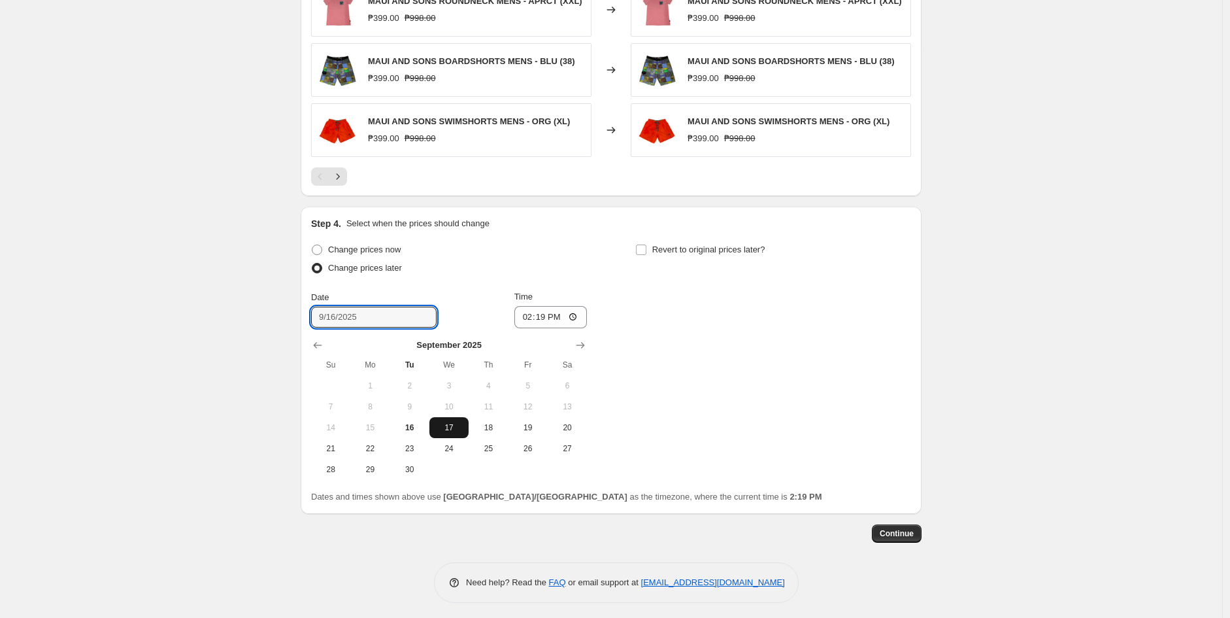
type input "[DATE]"
click at [456, 433] on span "17" at bounding box center [449, 427] width 29 height 10
click at [530, 317] on input "14:19" at bounding box center [550, 317] width 73 height 22
click at [446, 427] on span "17" at bounding box center [449, 427] width 29 height 10
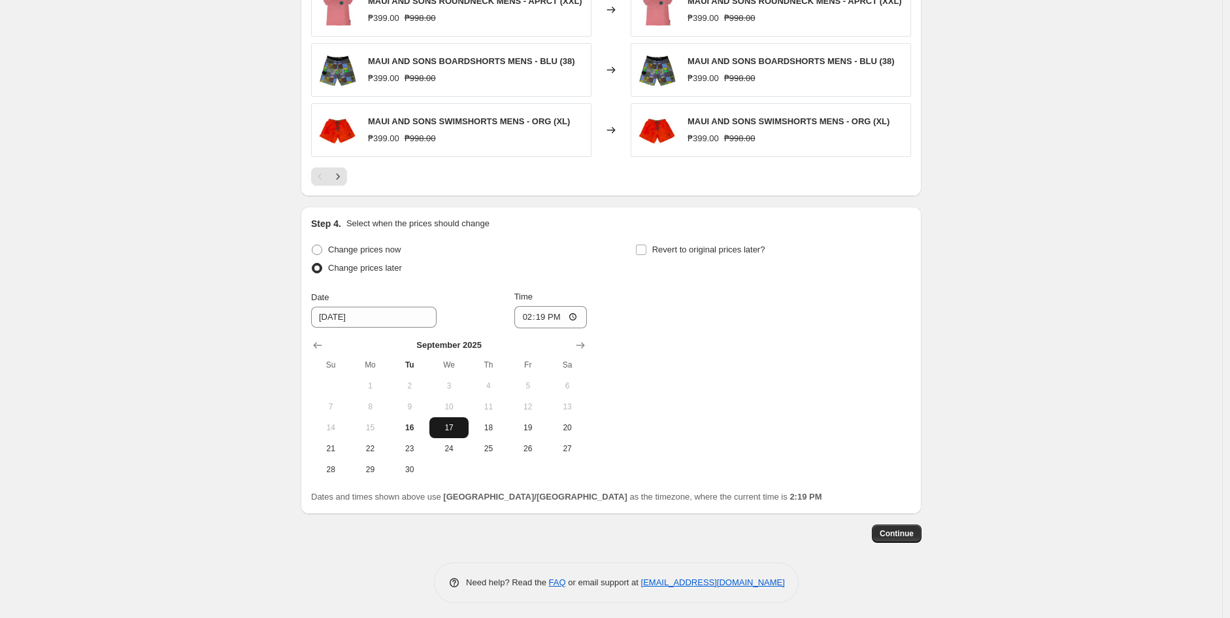
click at [446, 427] on span "17" at bounding box center [449, 427] width 29 height 10
click at [528, 321] on input "14:19" at bounding box center [550, 317] width 73 height 22
type input "00:00"
click at [568, 237] on div "Step 4. Select when the prices should change Change prices now Change prices la…" at bounding box center [611, 360] width 600 height 286
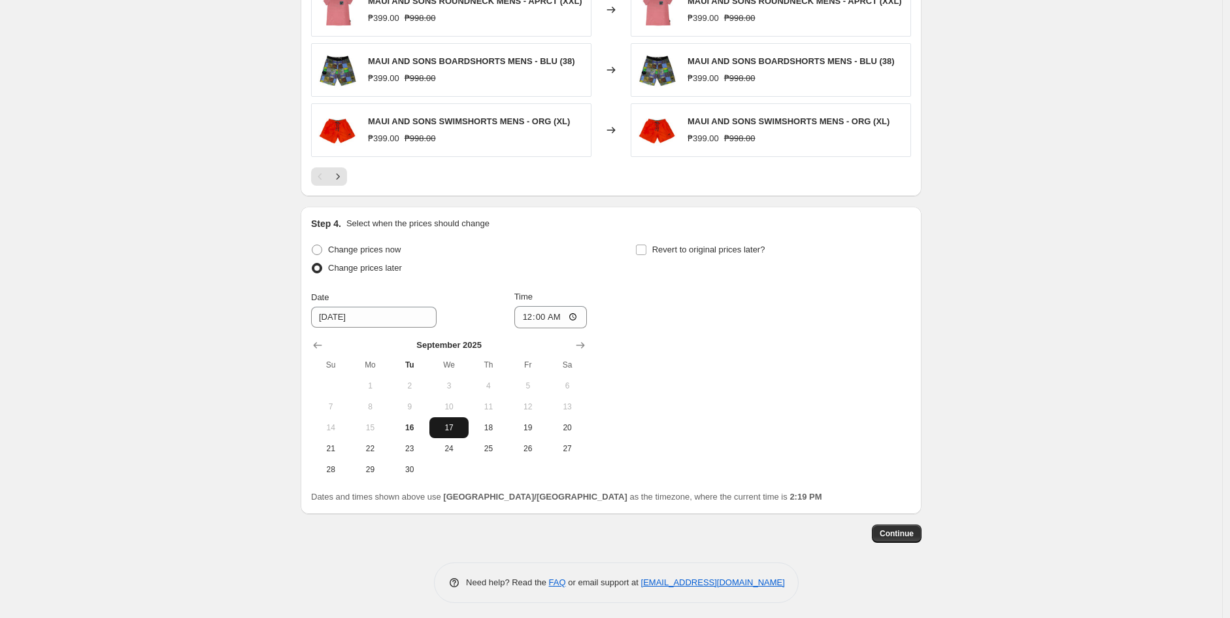
click at [442, 431] on span "17" at bounding box center [449, 427] width 29 height 10
click at [680, 252] on span "Revert to original prices later?" at bounding box center [708, 249] width 113 height 10
click at [646, 252] on input "Revert to original prices later?" at bounding box center [641, 249] width 10 height 10
checkbox input "true"
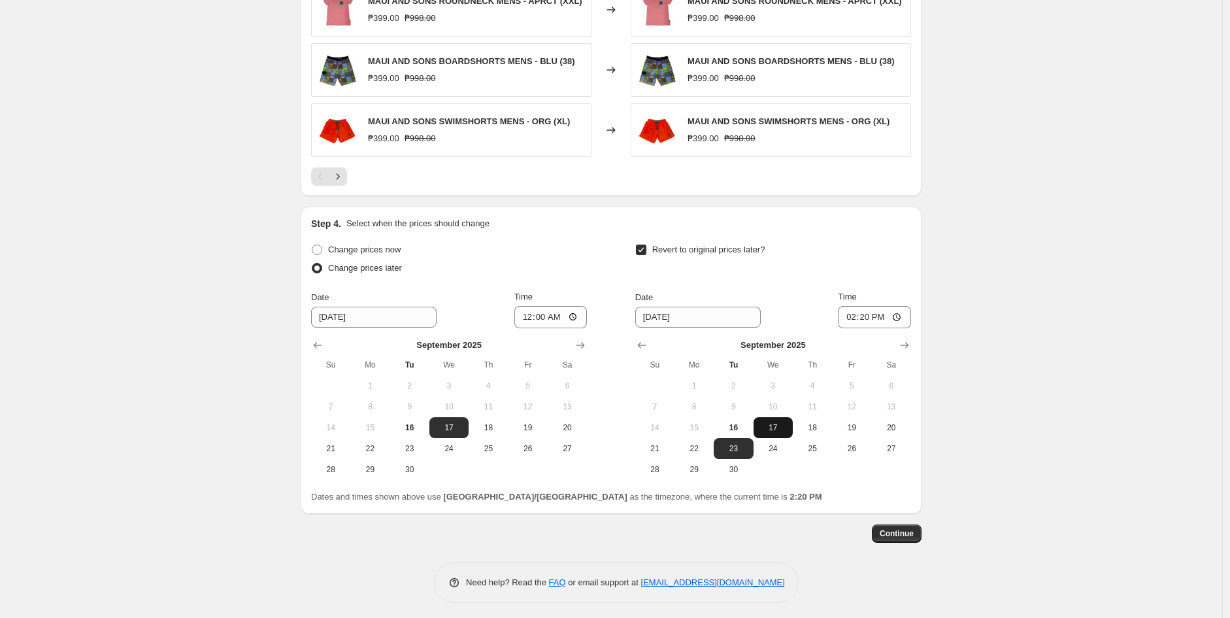
click at [773, 430] on span "17" at bounding box center [773, 427] width 29 height 10
click at [827, 435] on button "18" at bounding box center [812, 427] width 39 height 21
type input "[DATE]"
click at [838, 385] on button "5" at bounding box center [851, 385] width 39 height 21
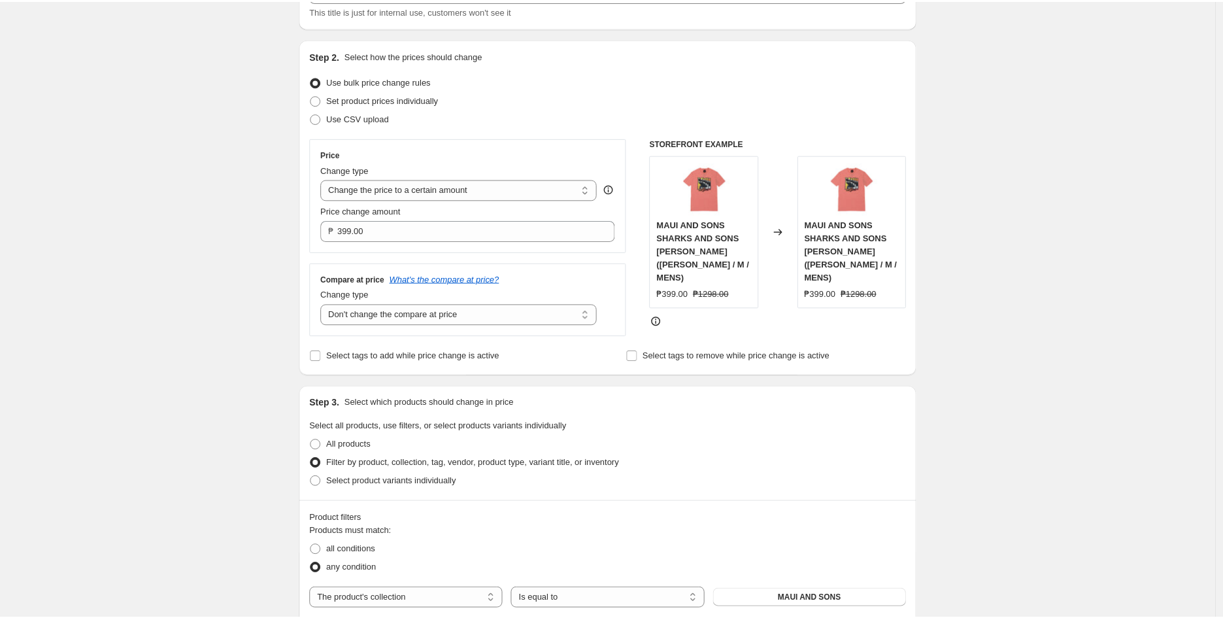
scroll to position [0, 0]
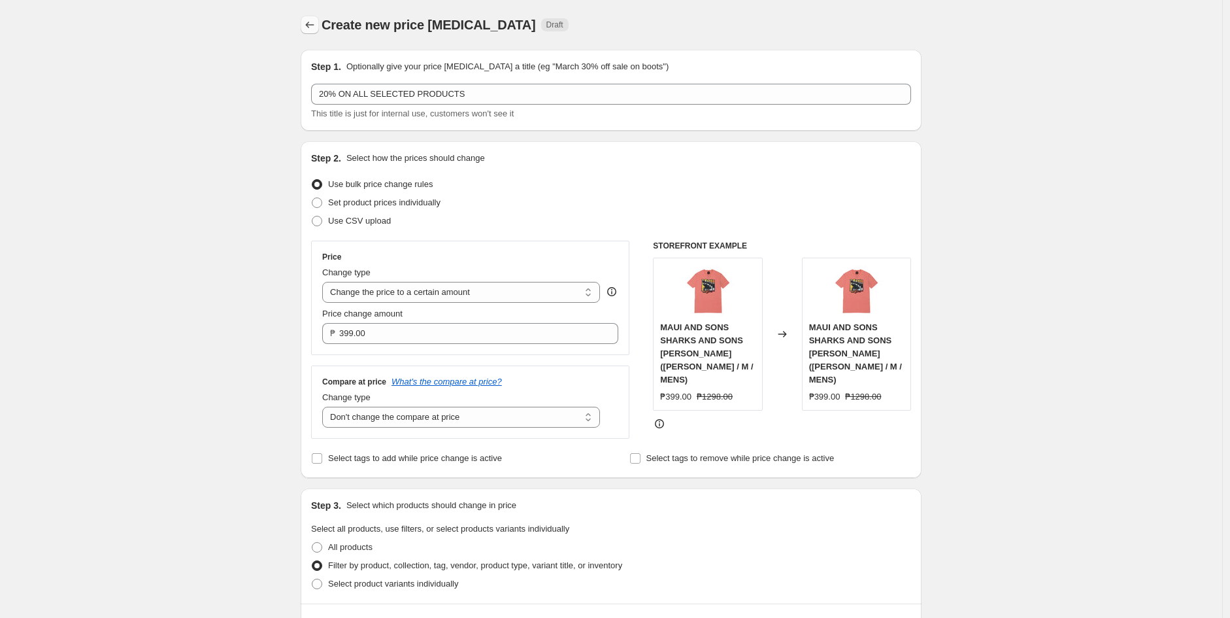
click at [319, 29] on button "Price change jobs" at bounding box center [310, 25] width 18 height 18
